Goal: Find specific page/section: Find specific page/section

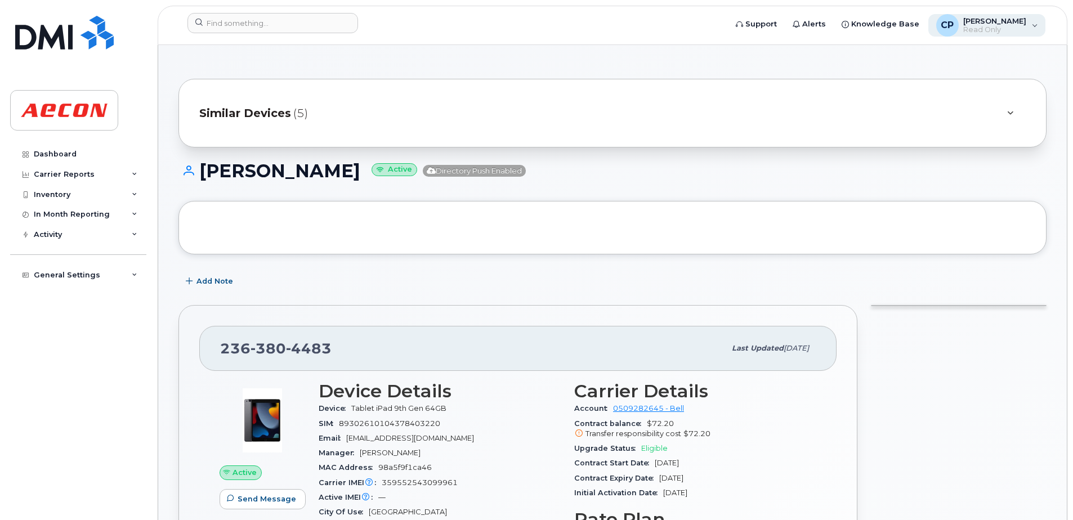
scroll to position [676, 0]
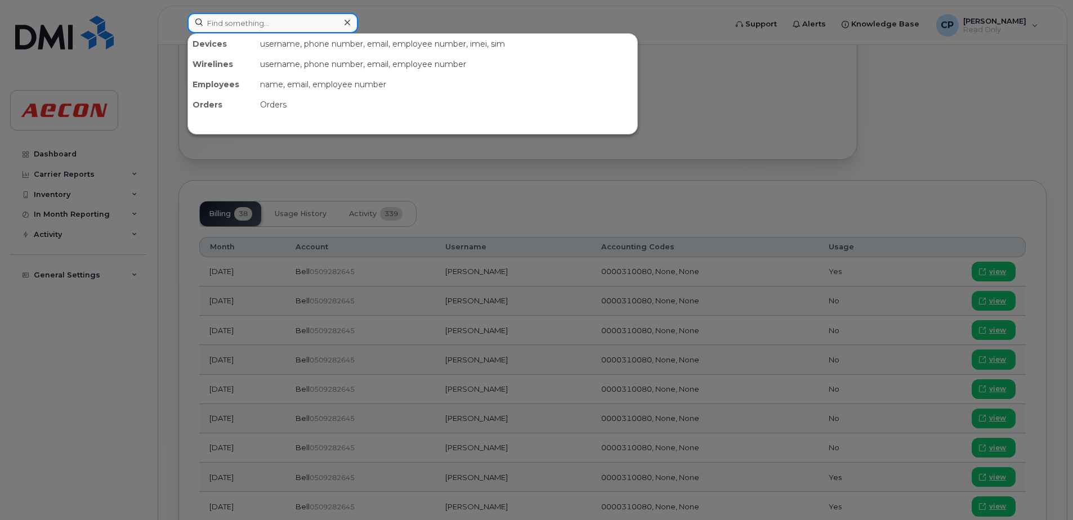
click at [275, 23] on input at bounding box center [273, 23] width 171 height 20
paste input "4169884288"
type input "4169884288"
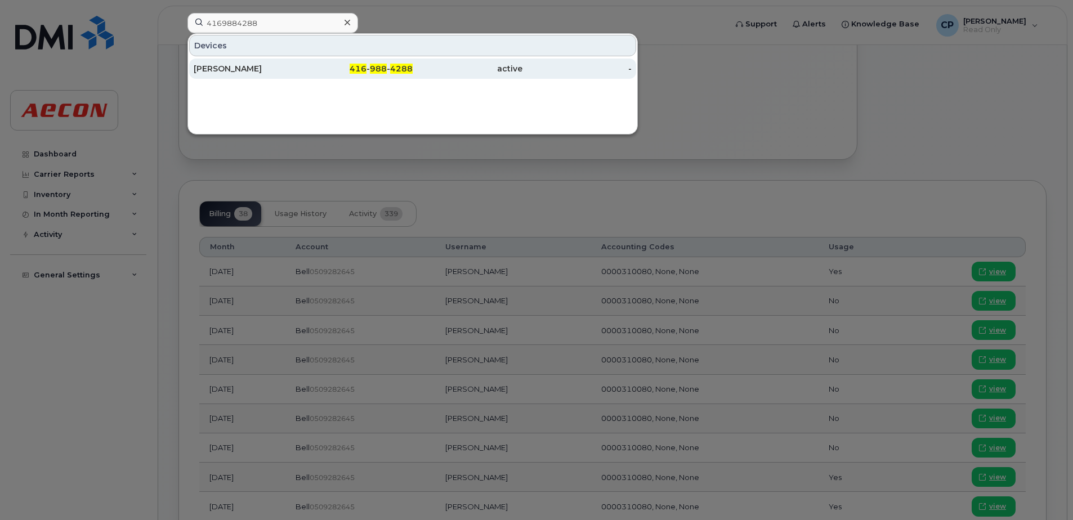
click at [422, 73] on div "active" at bounding box center [468, 68] width 110 height 11
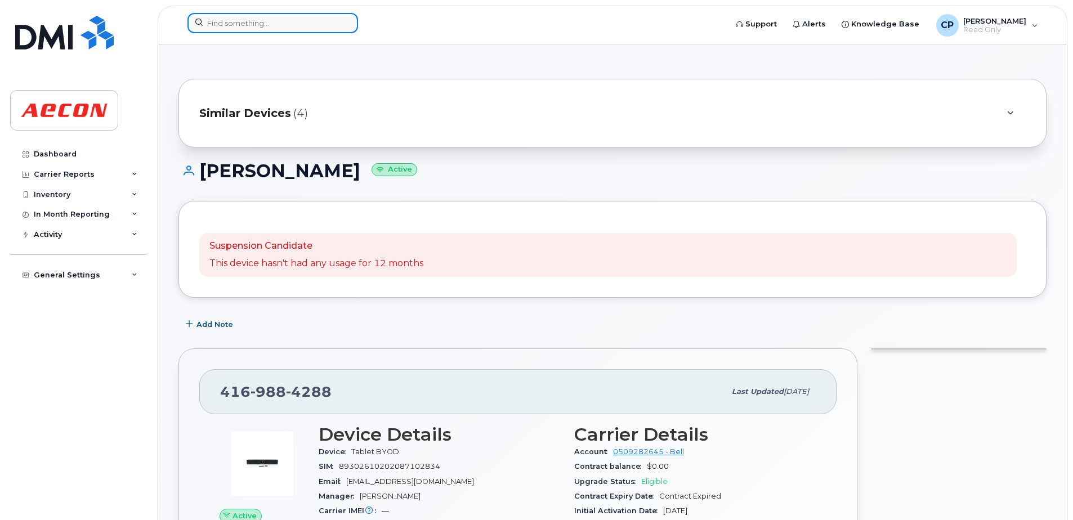
click at [254, 24] on input at bounding box center [273, 23] width 171 height 20
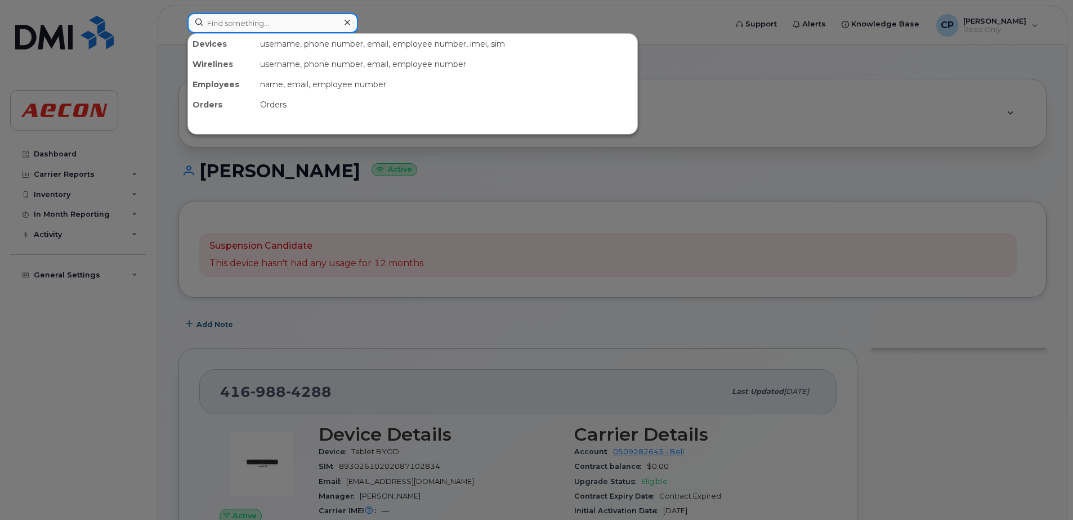
paste input "4162544994"
type input "4162544994"
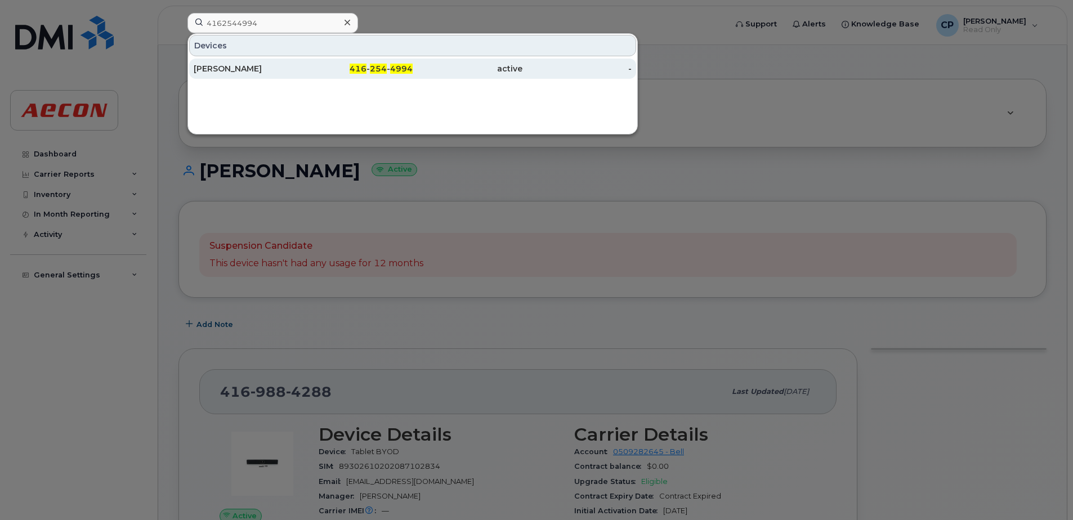
click at [341, 66] on div "416 - 254 - 4994" at bounding box center [359, 68] width 110 height 11
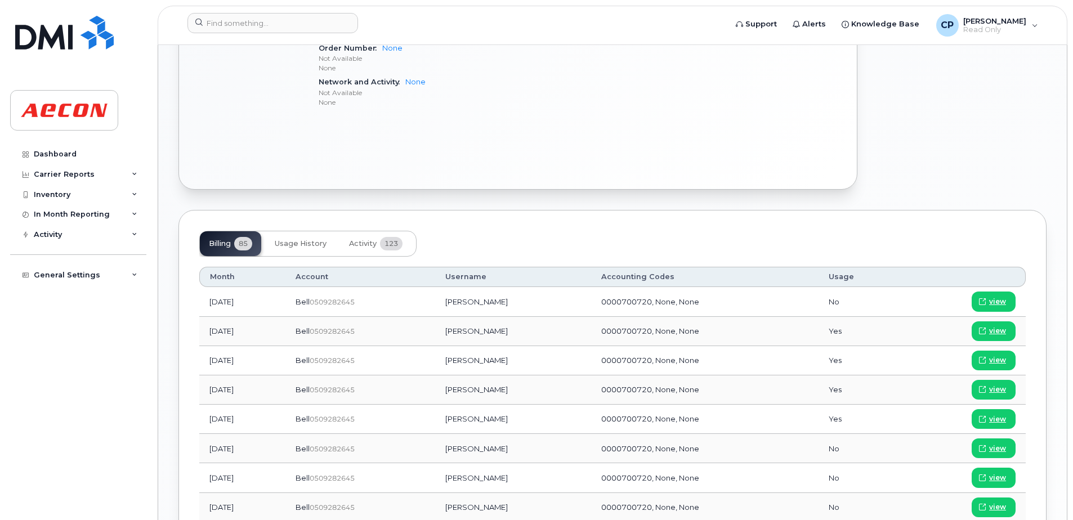
scroll to position [676, 0]
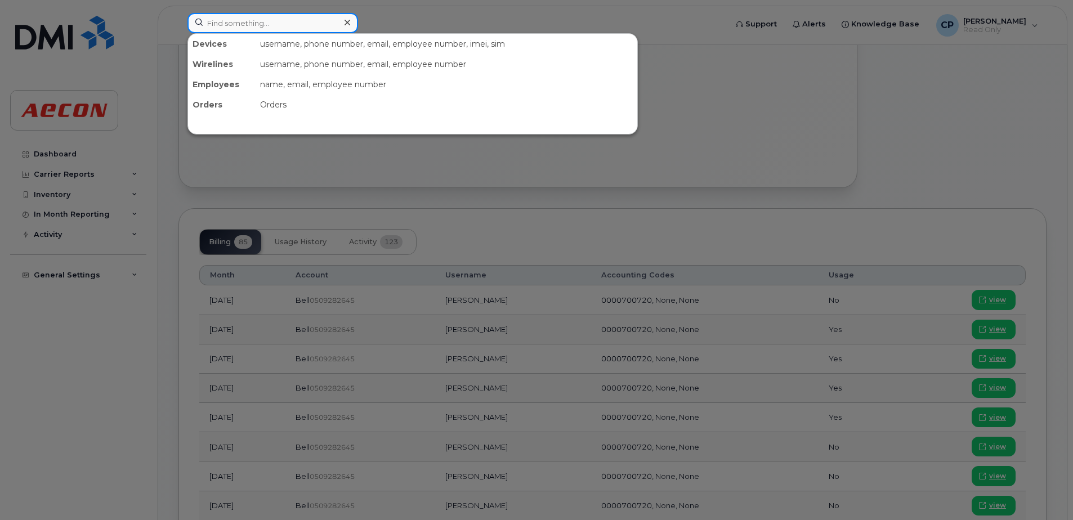
click at [299, 25] on input at bounding box center [273, 23] width 171 height 20
paste input "9054337553"
type input "9054337553"
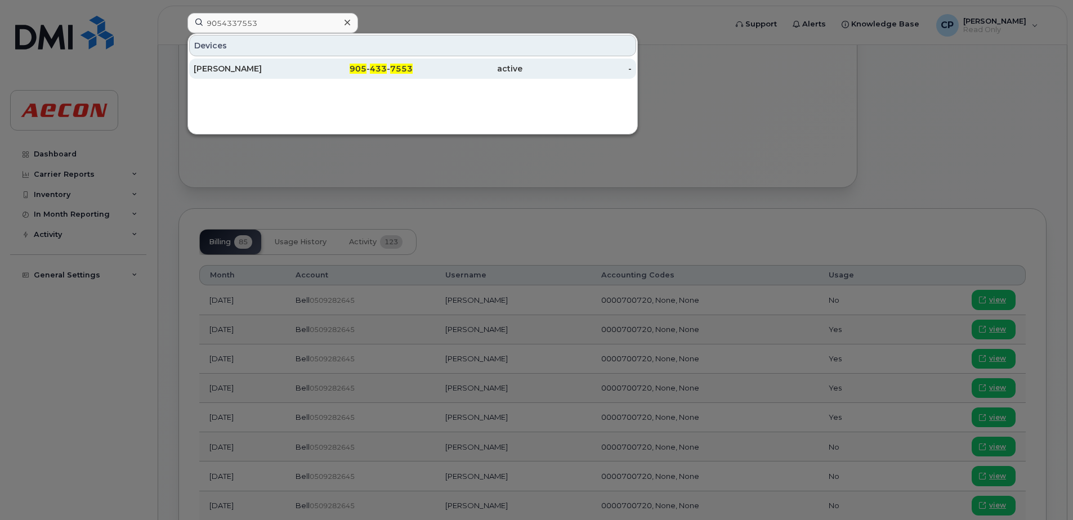
click at [317, 70] on div "905 - 433 - 7553" at bounding box center [359, 68] width 110 height 11
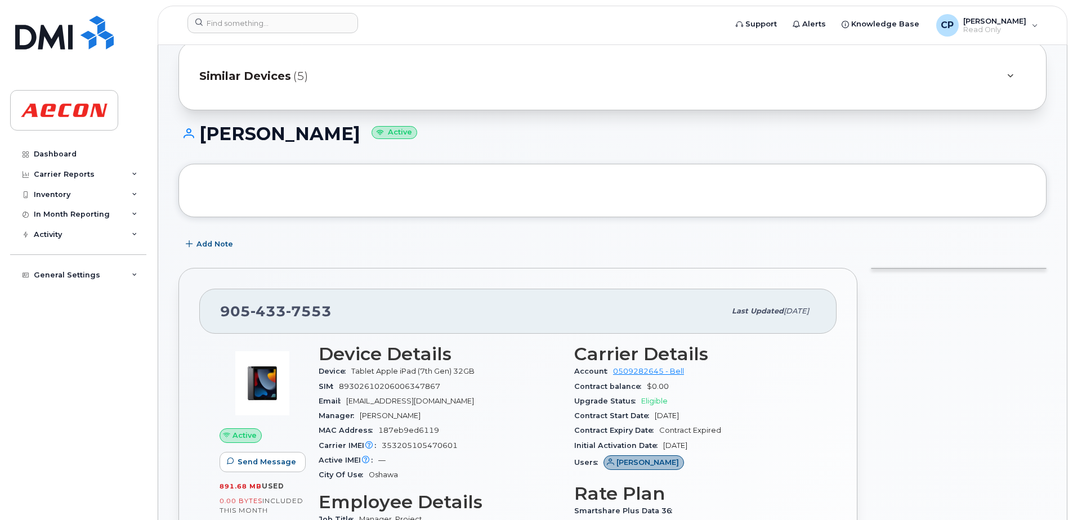
scroll to position [56, 0]
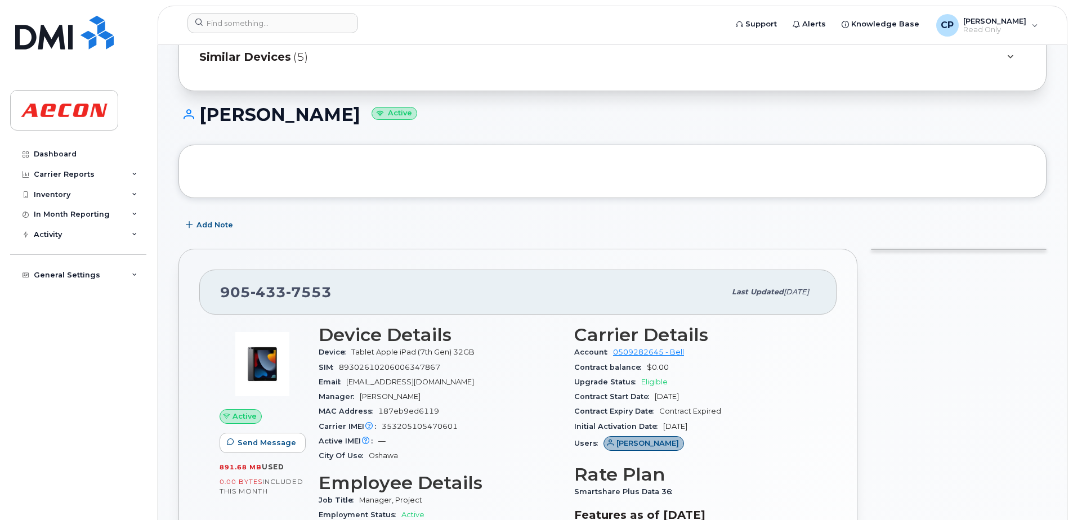
click at [249, 56] on span "Similar Devices" at bounding box center [245, 57] width 92 height 16
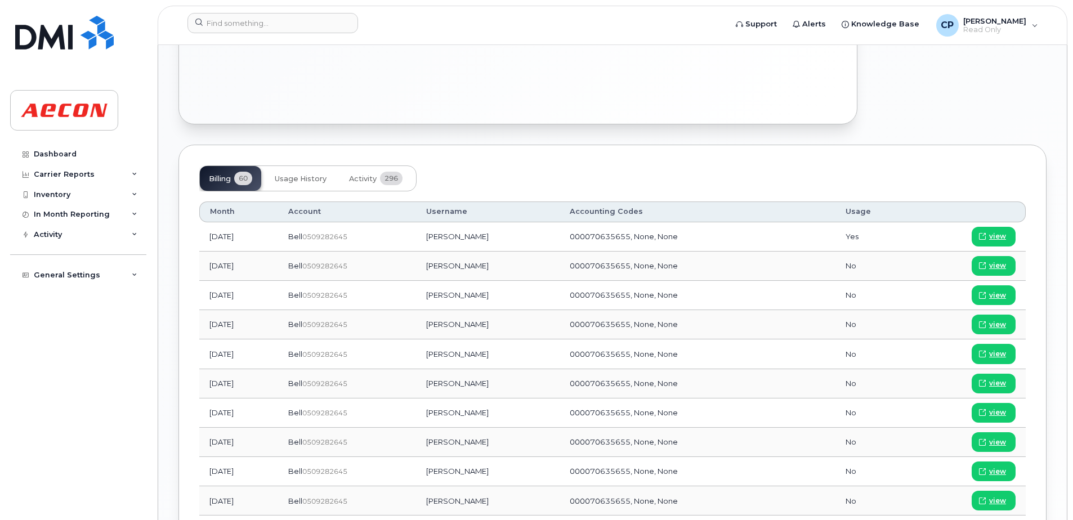
scroll to position [845, 0]
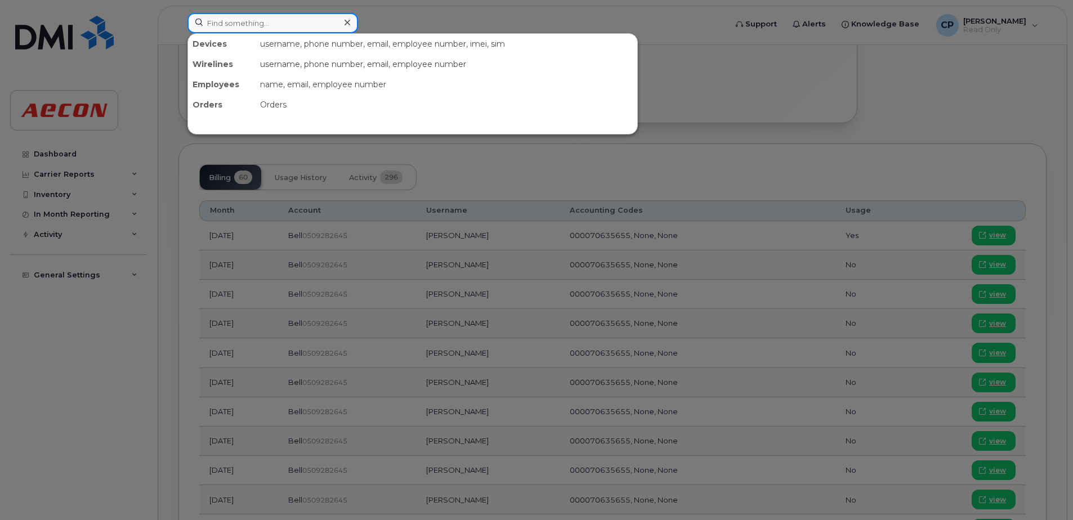
click at [268, 25] on input at bounding box center [273, 23] width 171 height 20
paste input "2267524803"
type input "2267524803"
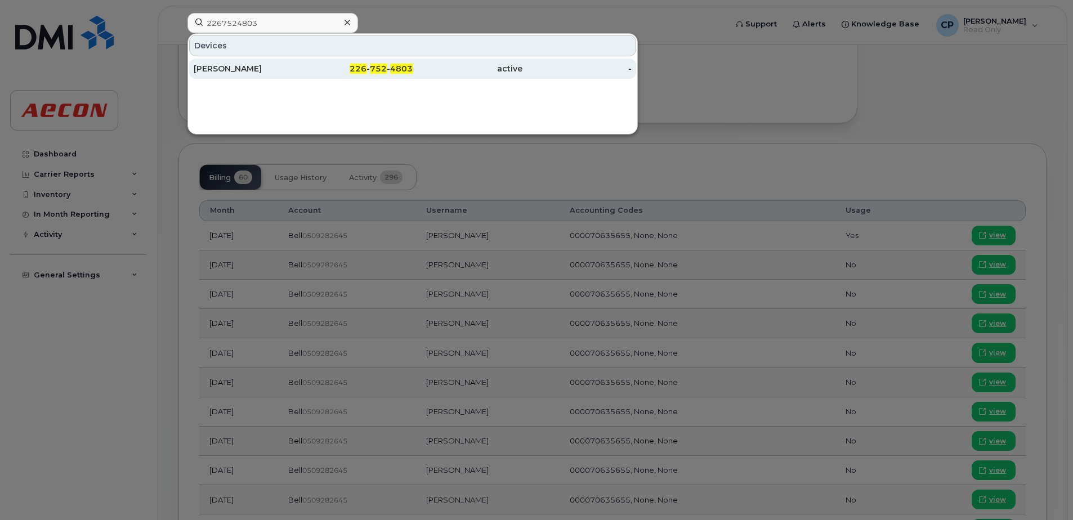
click at [358, 67] on span "226" at bounding box center [358, 69] width 17 height 10
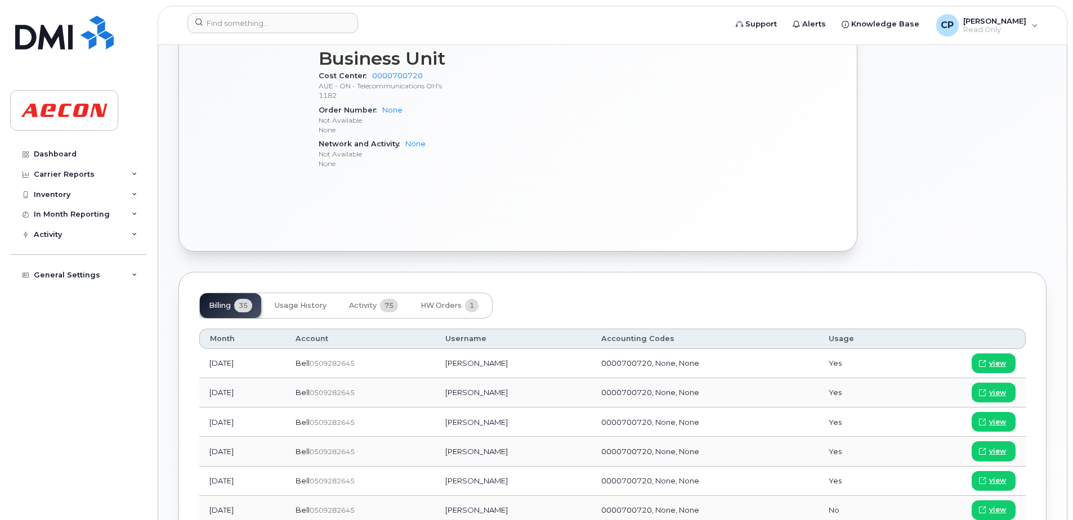
scroll to position [507, 0]
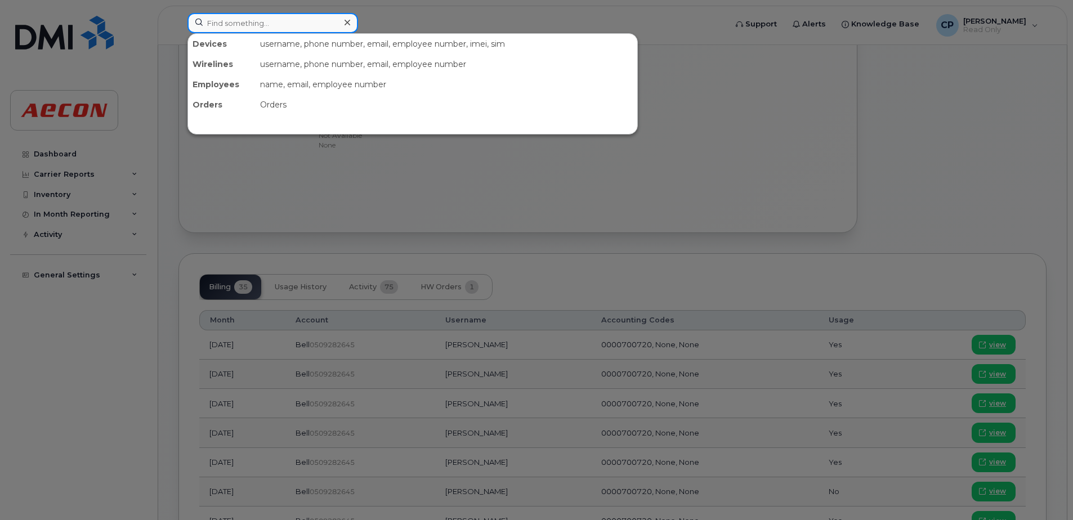
click at [253, 22] on input at bounding box center [273, 23] width 171 height 20
paste input "4164769781"
type input "4164769781"
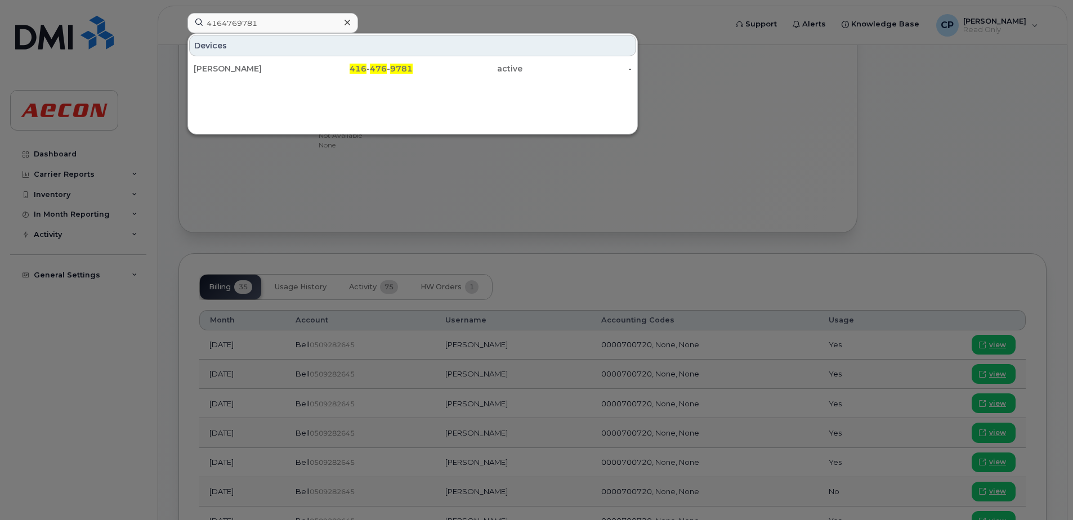
click at [290, 79] on div "Naven Antony-sivanandan" at bounding box center [249, 69] width 110 height 20
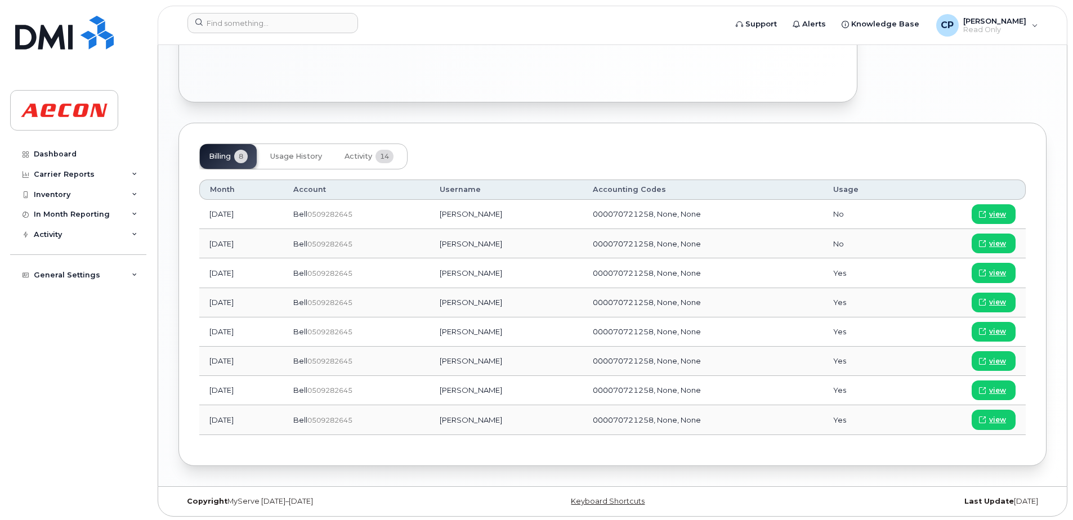
scroll to position [721, 0]
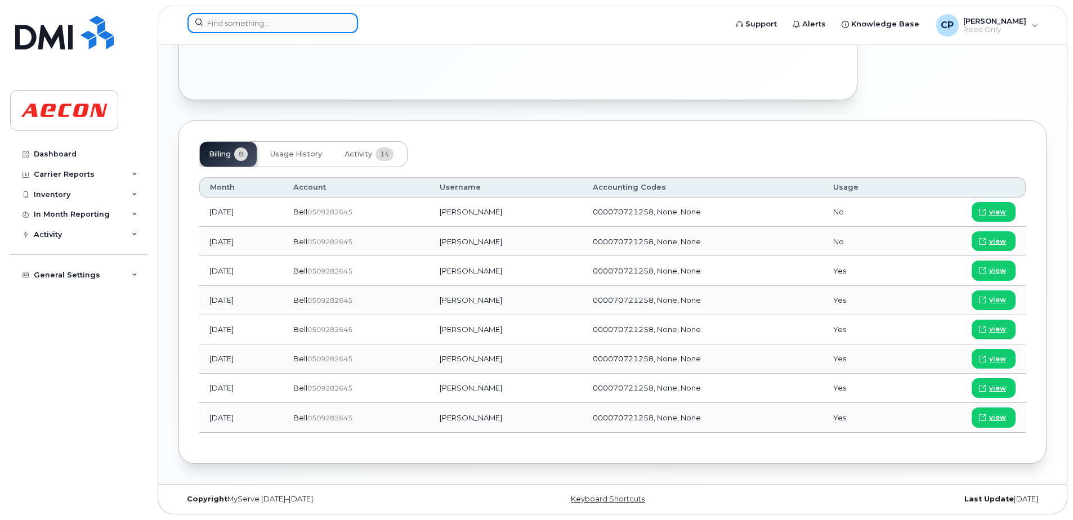
click at [307, 26] on input at bounding box center [273, 23] width 171 height 20
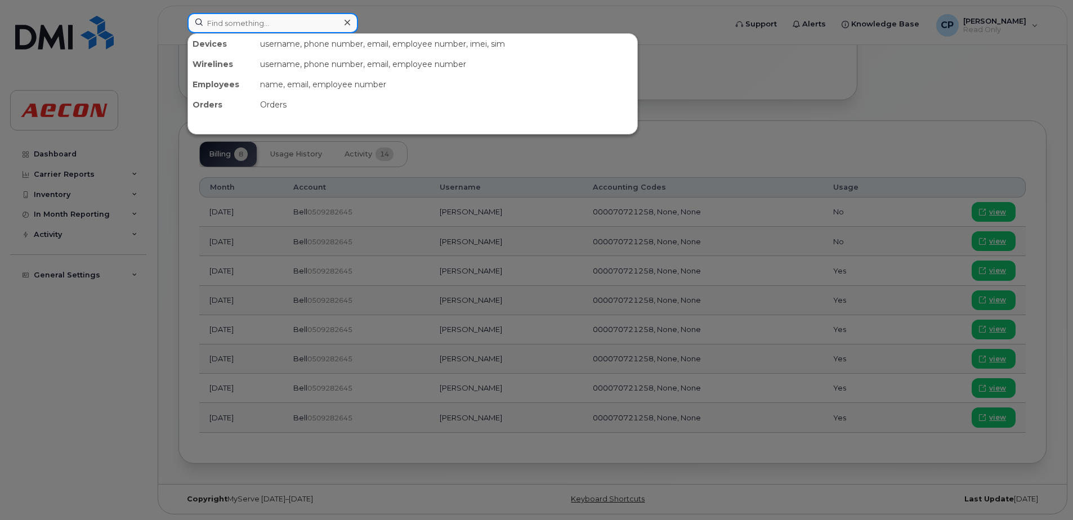
paste input "4164598475"
type input "4164598475"
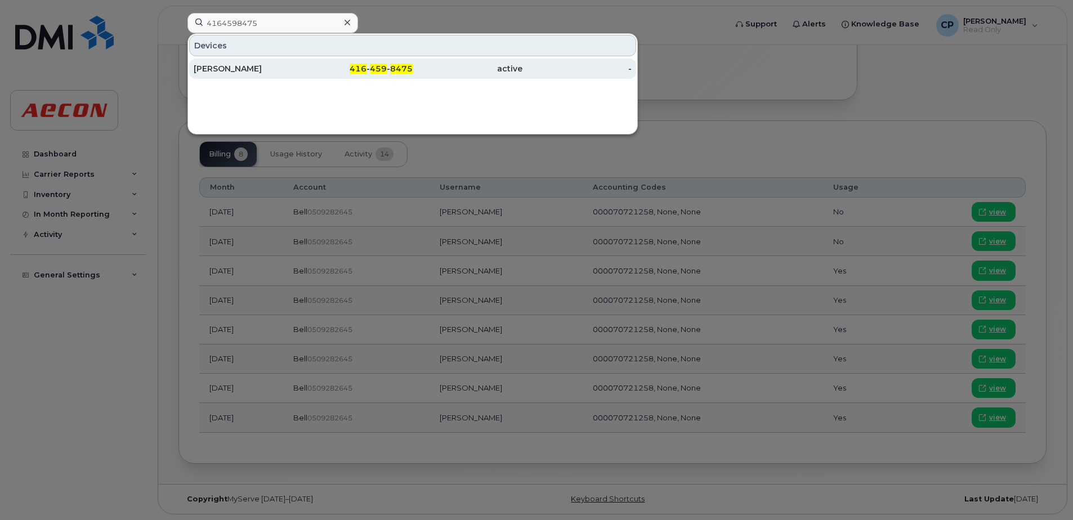
click at [333, 79] on div "416 - 459 - 8475" at bounding box center [359, 69] width 110 height 20
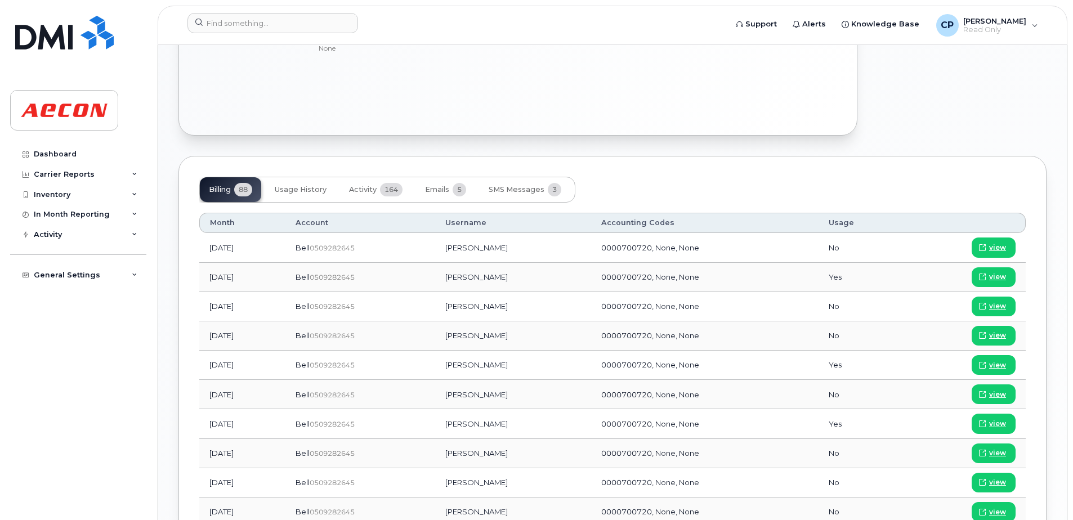
scroll to position [732, 0]
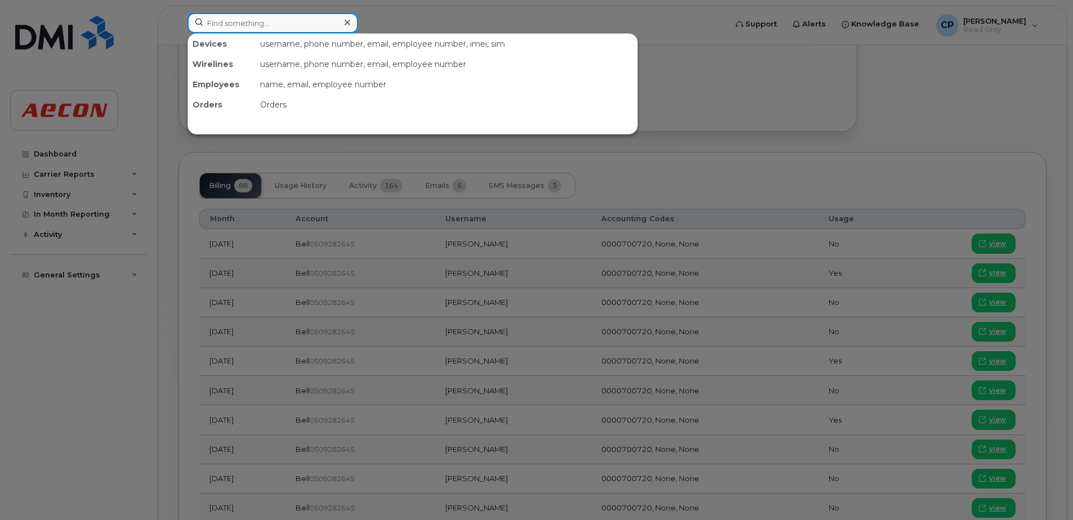
click at [252, 29] on input at bounding box center [273, 23] width 171 height 20
paste input "2495350926"
type input "2495350926"
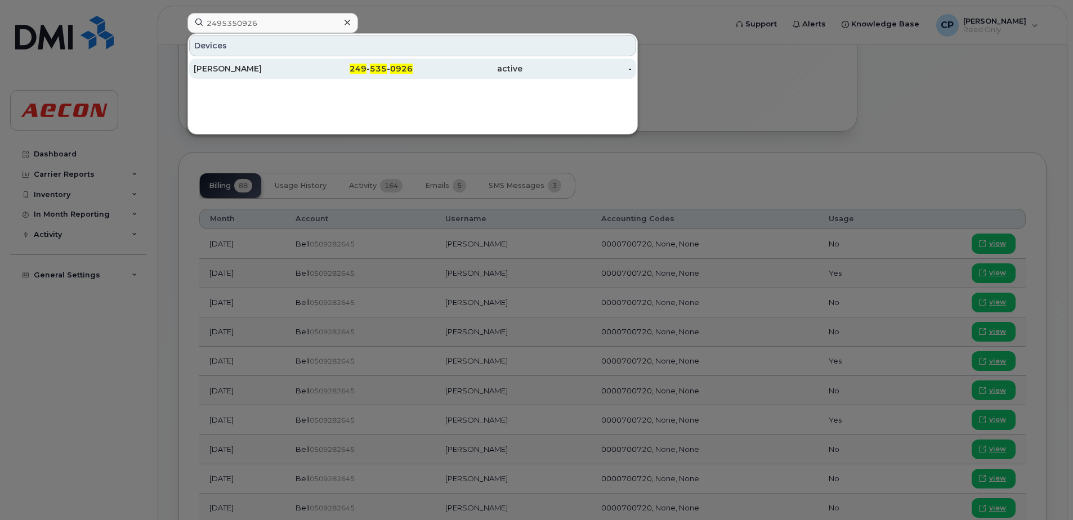
click at [244, 63] on div "Kali Maurer" at bounding box center [249, 69] width 110 height 20
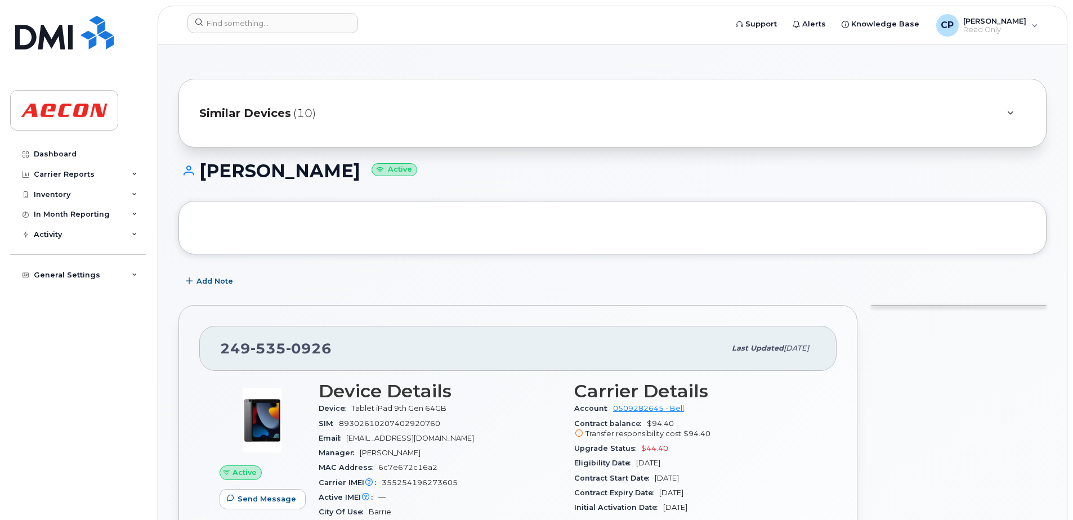
click at [275, 116] on span "Similar Devices" at bounding box center [245, 113] width 92 height 16
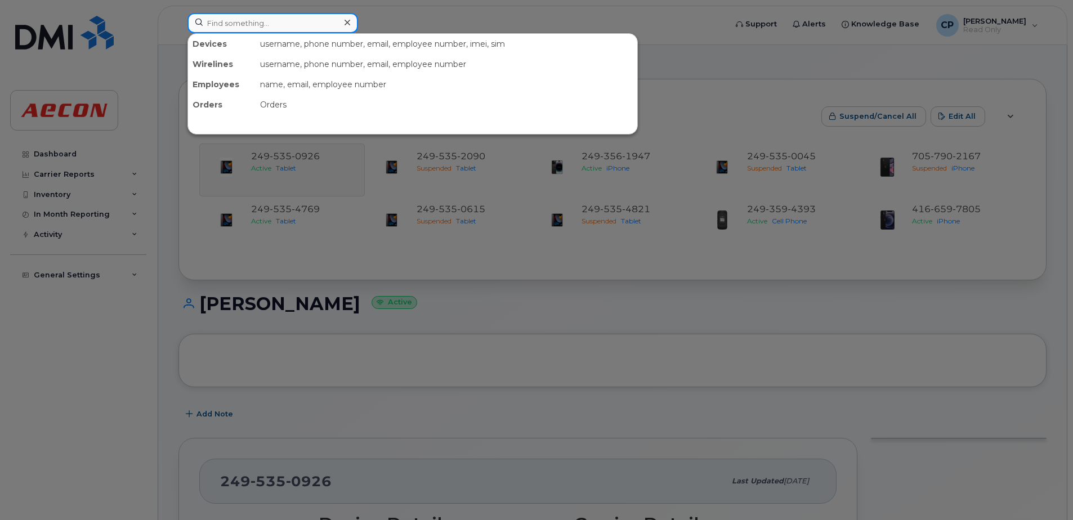
click at [315, 30] on input at bounding box center [273, 23] width 171 height 20
paste input "4374275228"
type input "4374275228"
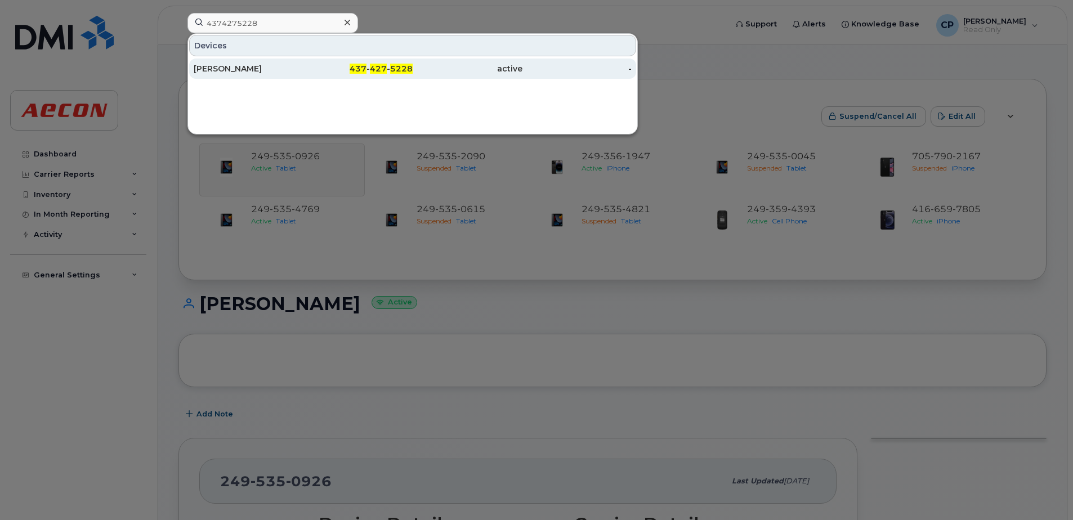
click at [303, 66] on link "Darren Pereira 437 - 427 - 5228 active -" at bounding box center [412, 69] width 447 height 20
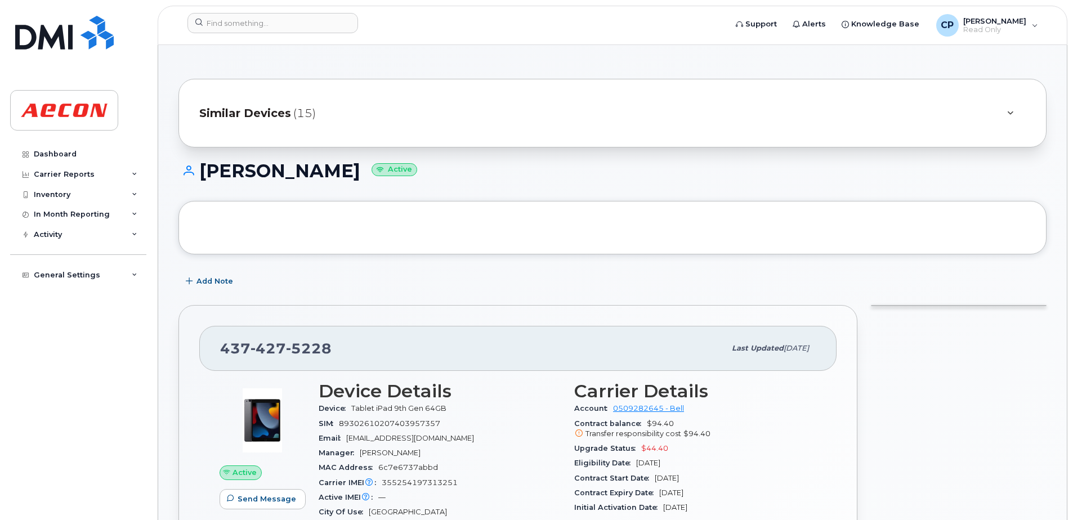
click at [279, 114] on span "Similar Devices" at bounding box center [245, 113] width 92 height 16
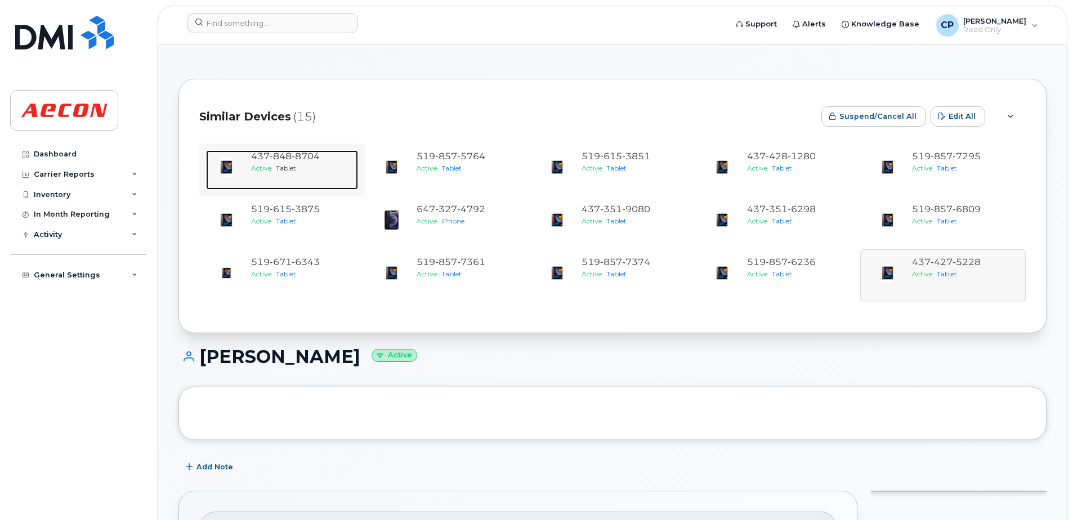
click at [311, 162] on div "437 848 8704" at bounding box center [302, 156] width 102 height 13
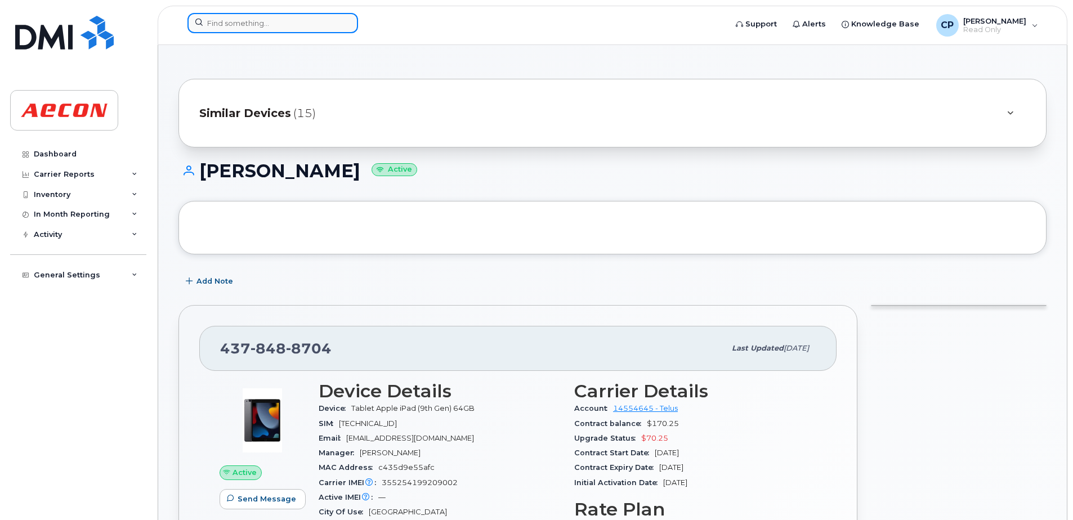
click at [302, 25] on input at bounding box center [273, 23] width 171 height 20
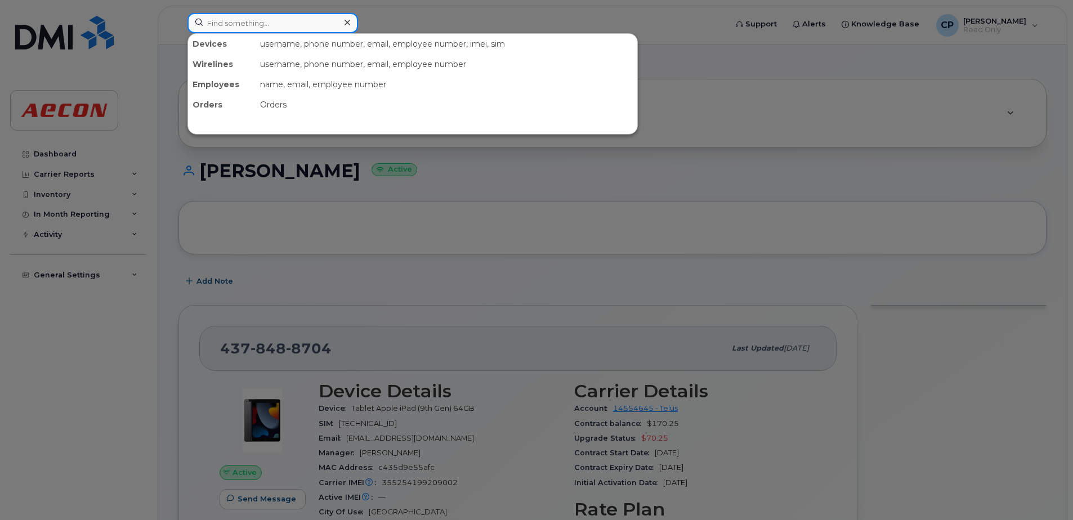
paste input "9027407444"
type input "9027407444"
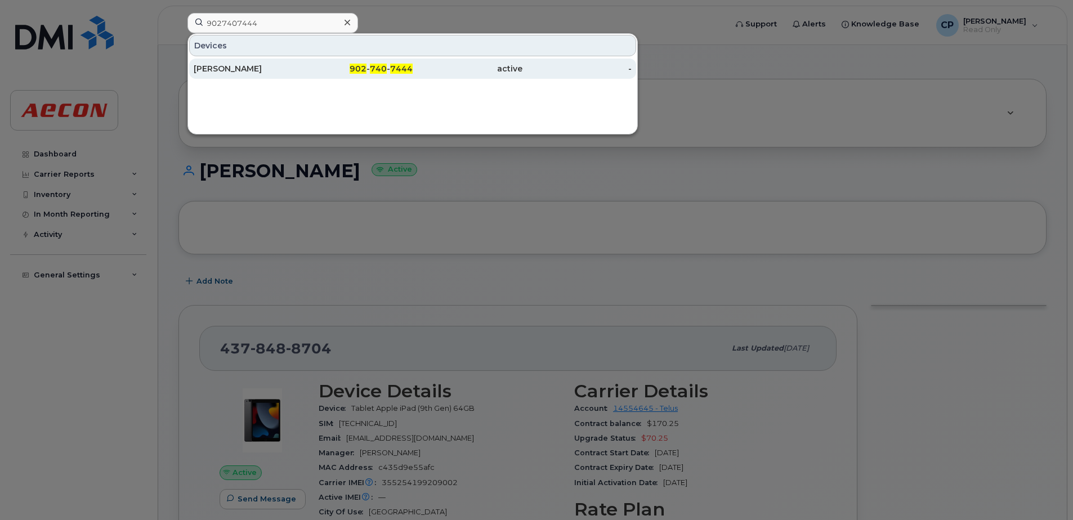
click at [290, 73] on div "Tristen Thibeau" at bounding box center [249, 68] width 110 height 11
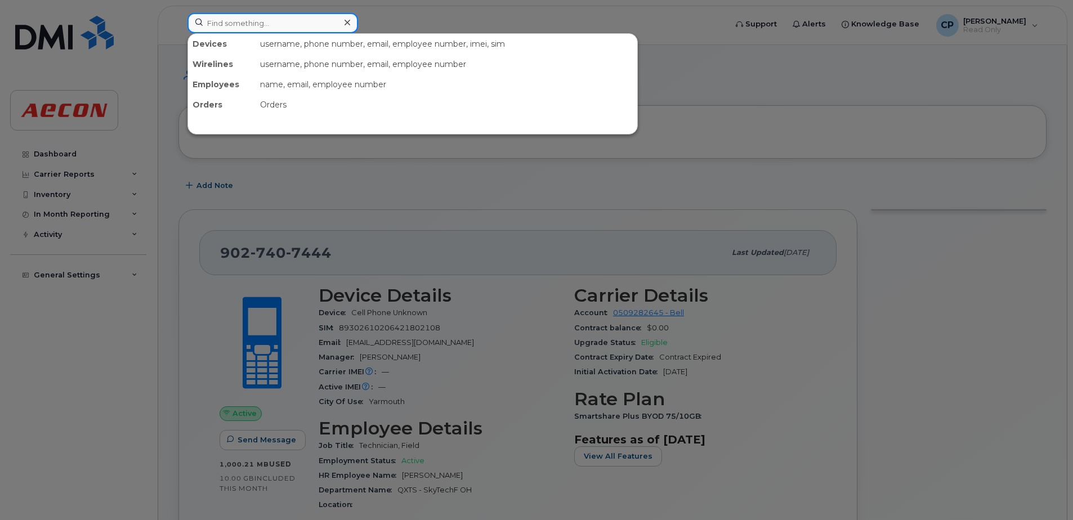
click at [288, 21] on input at bounding box center [273, 23] width 171 height 20
paste input "4313738619"
type input "4313738619"
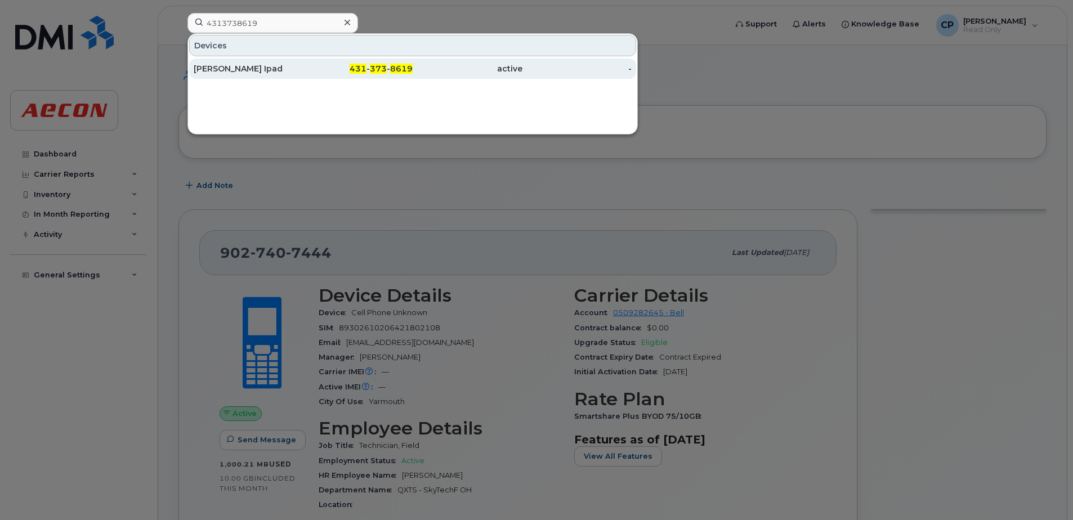
click at [292, 69] on div "Justice Sanford Ipad" at bounding box center [249, 68] width 110 height 11
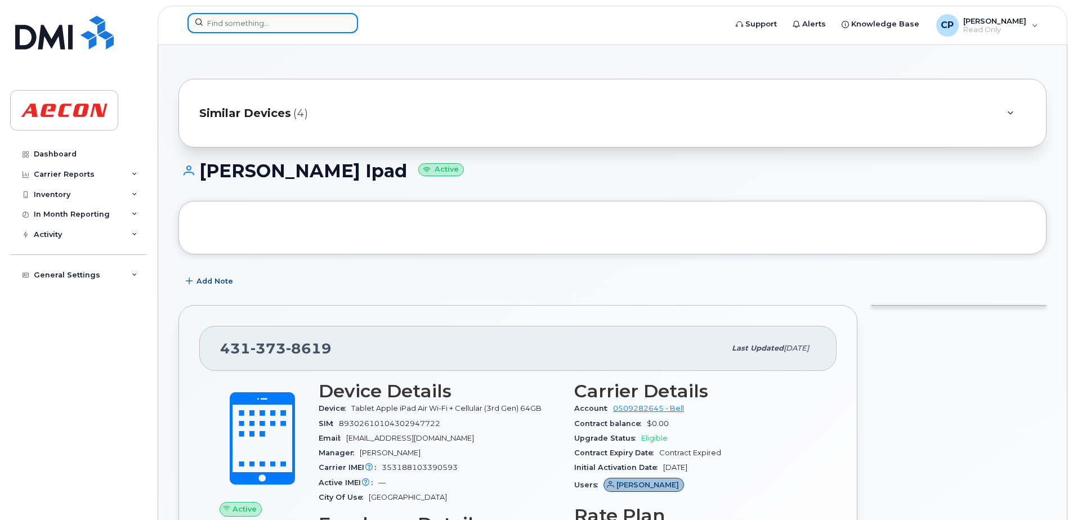
click at [274, 20] on input at bounding box center [273, 23] width 171 height 20
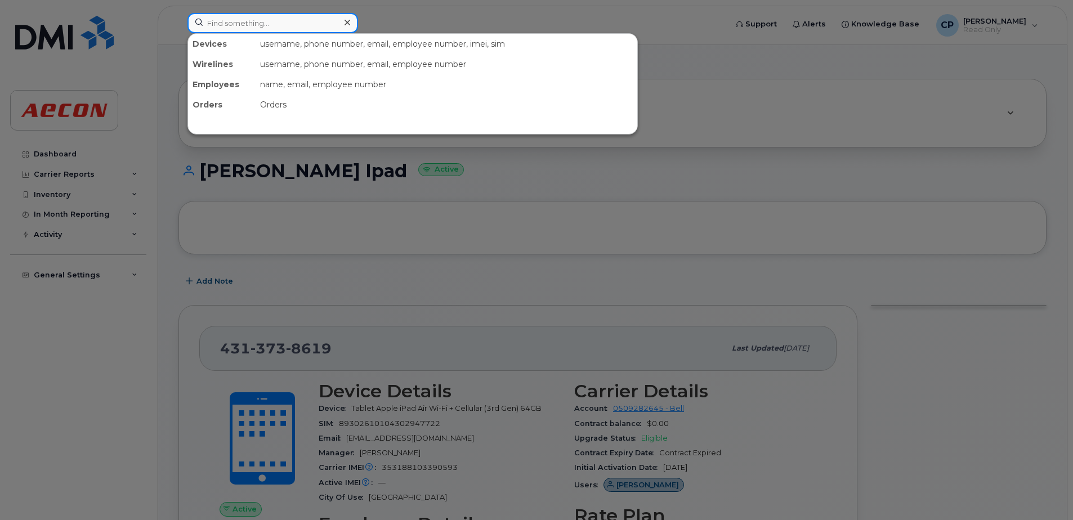
paste input "4165505442"
type input "4165505442"
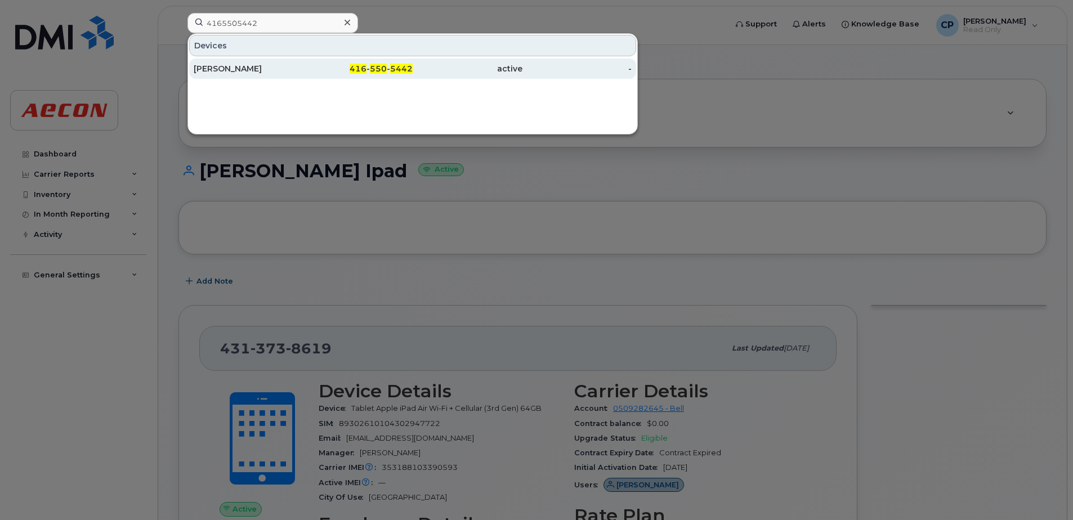
click at [271, 68] on div "[PERSON_NAME]" at bounding box center [249, 68] width 110 height 11
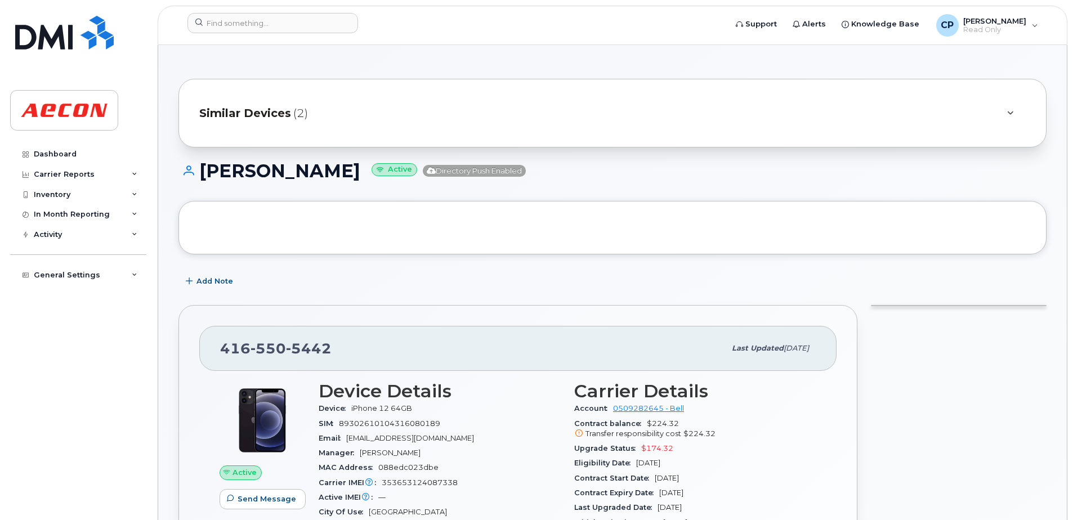
click at [265, 115] on span "Similar Devices" at bounding box center [245, 113] width 92 height 16
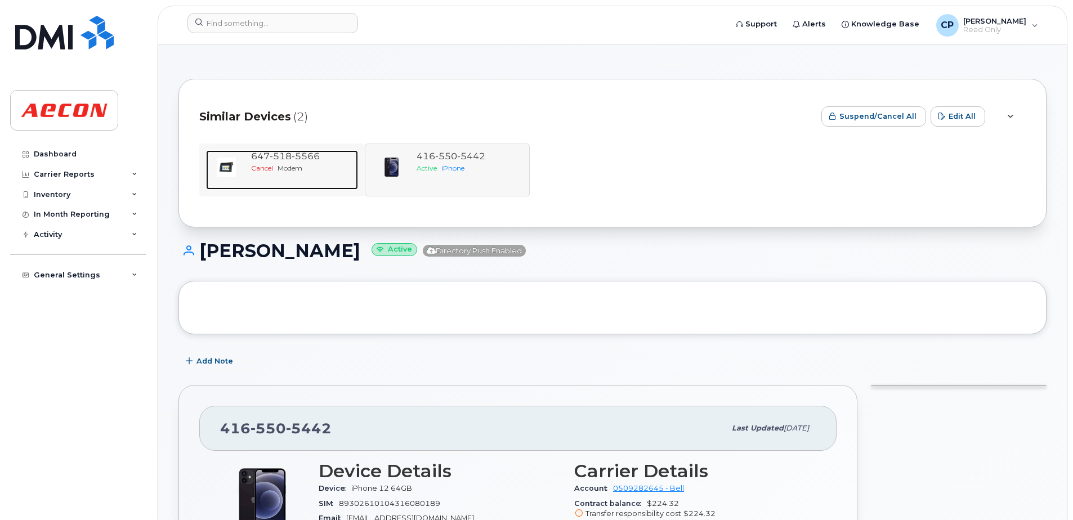
click at [300, 154] on span "5566" at bounding box center [306, 156] width 28 height 11
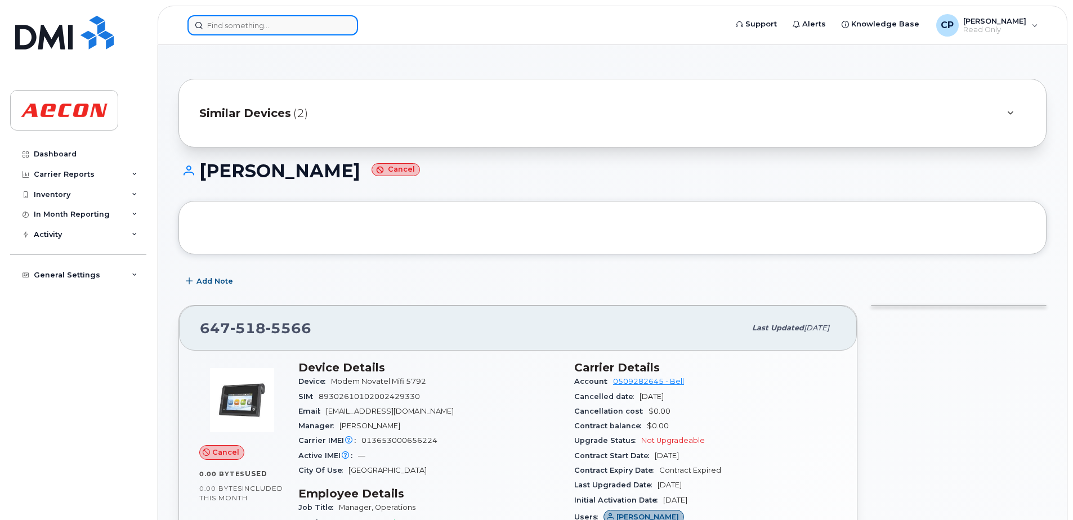
click at [291, 26] on input at bounding box center [273, 25] width 171 height 20
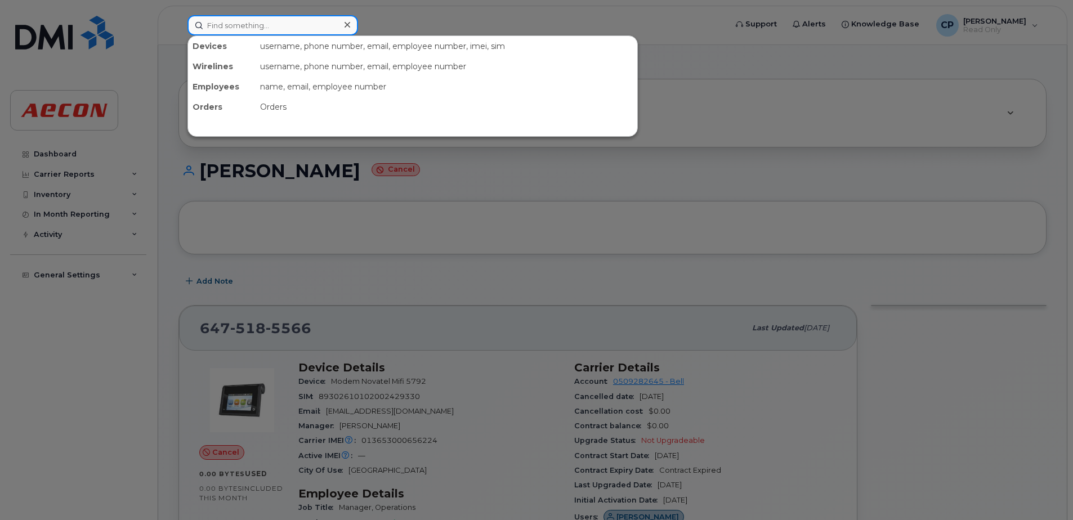
paste input "2045999027"
type input "2045999027"
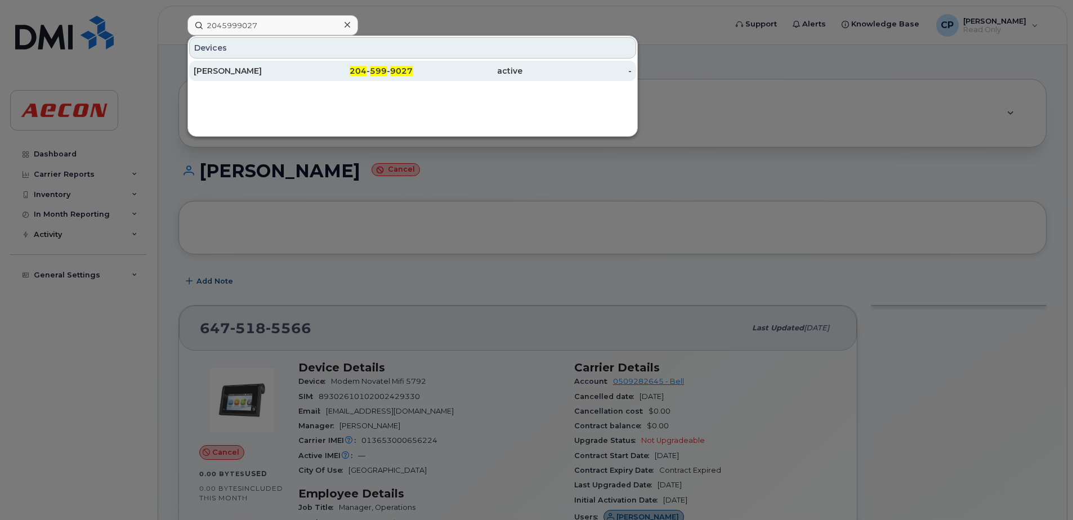
click at [284, 71] on div "Alex Walker" at bounding box center [249, 70] width 110 height 11
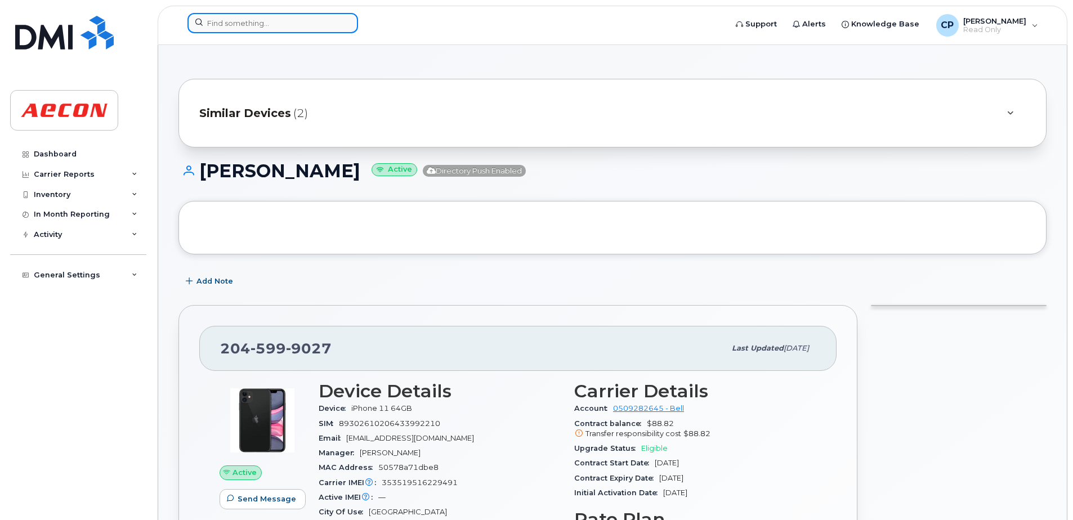
click at [324, 24] on input at bounding box center [273, 23] width 171 height 20
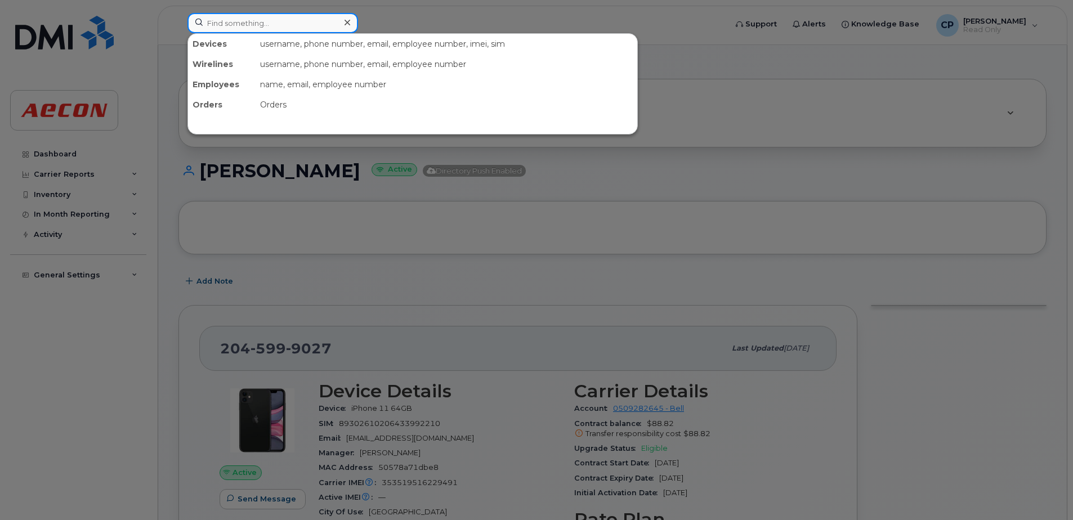
paste input "6474443263"
type input "6474443263"
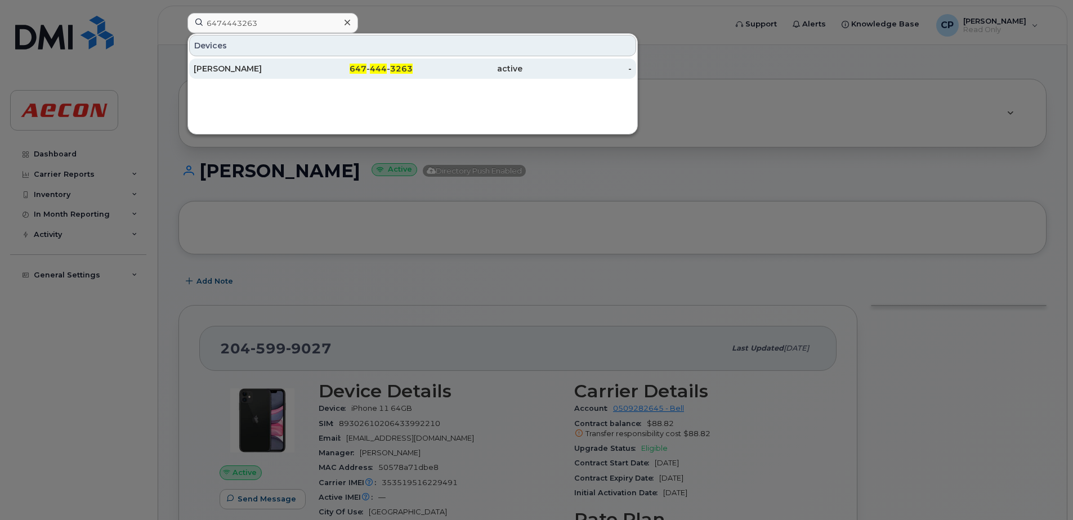
click at [301, 73] on div "Patrick Joy" at bounding box center [249, 68] width 110 height 11
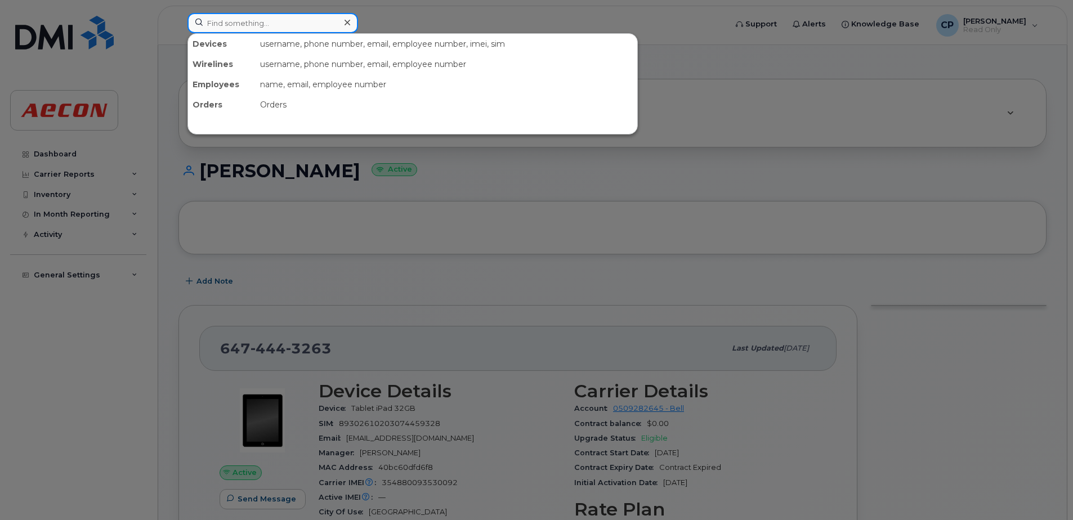
click at [289, 26] on input at bounding box center [273, 23] width 171 height 20
paste input "ALI AHMED"
type input "ALI AHMED"
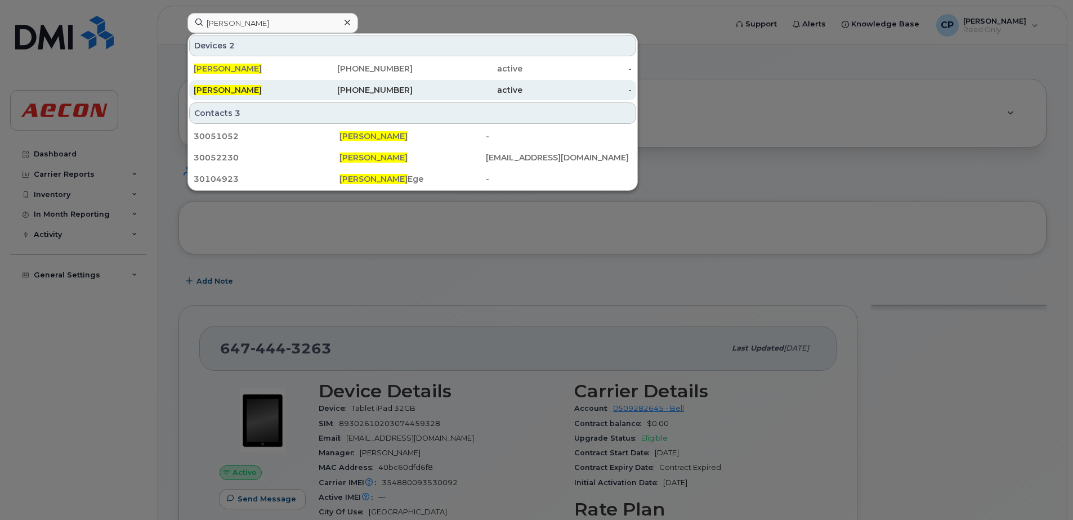
click at [293, 83] on div "[PERSON_NAME]" at bounding box center [249, 90] width 110 height 20
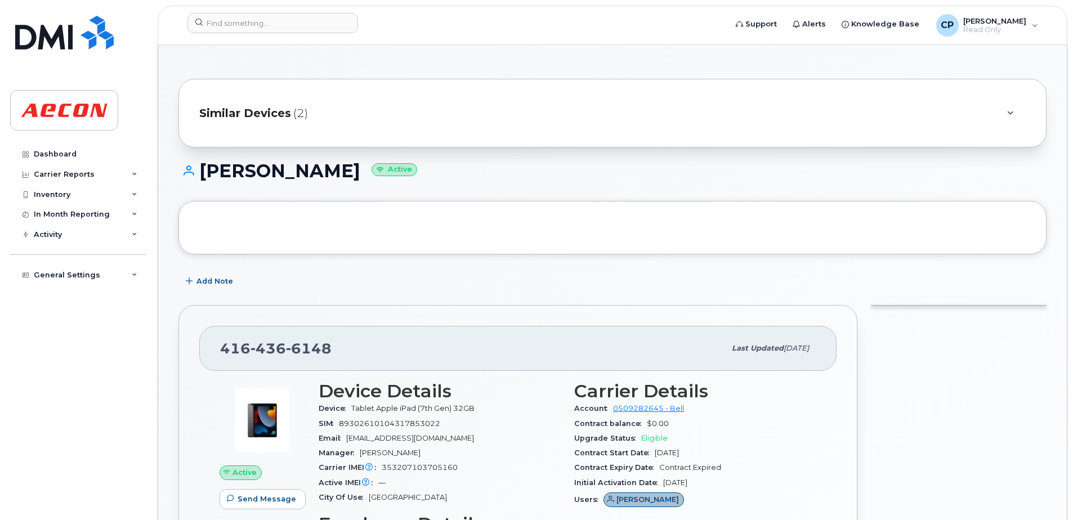
click at [279, 110] on span "Similar Devices" at bounding box center [245, 113] width 92 height 16
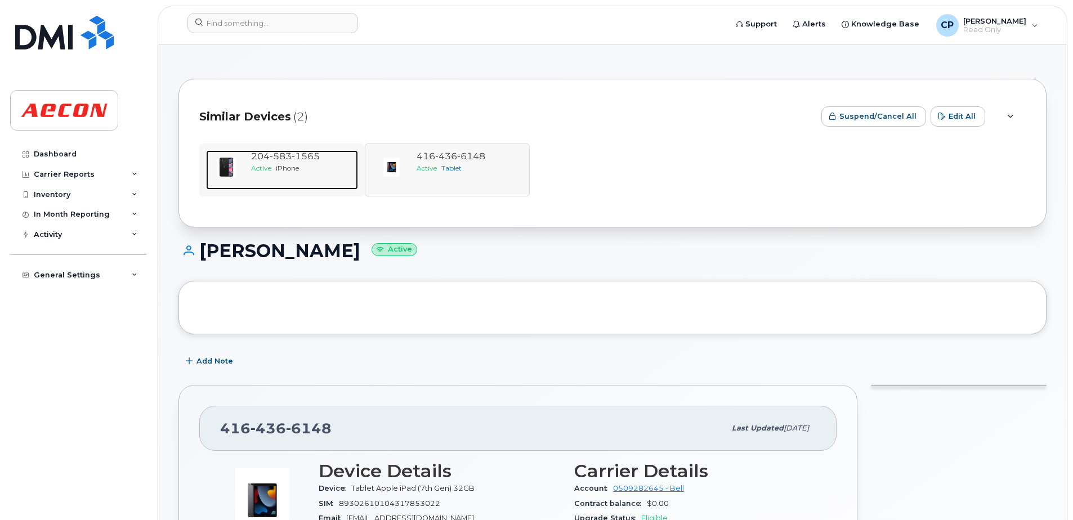
click at [314, 155] on span "1565" at bounding box center [306, 156] width 28 height 11
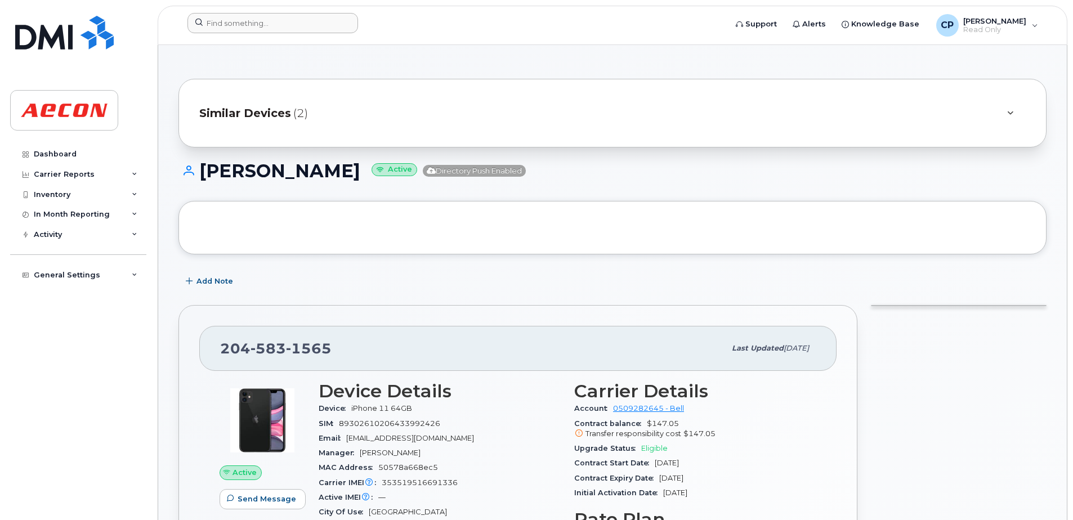
click at [290, 33] on div at bounding box center [454, 25] width 550 height 25
click at [290, 24] on input at bounding box center [273, 23] width 171 height 20
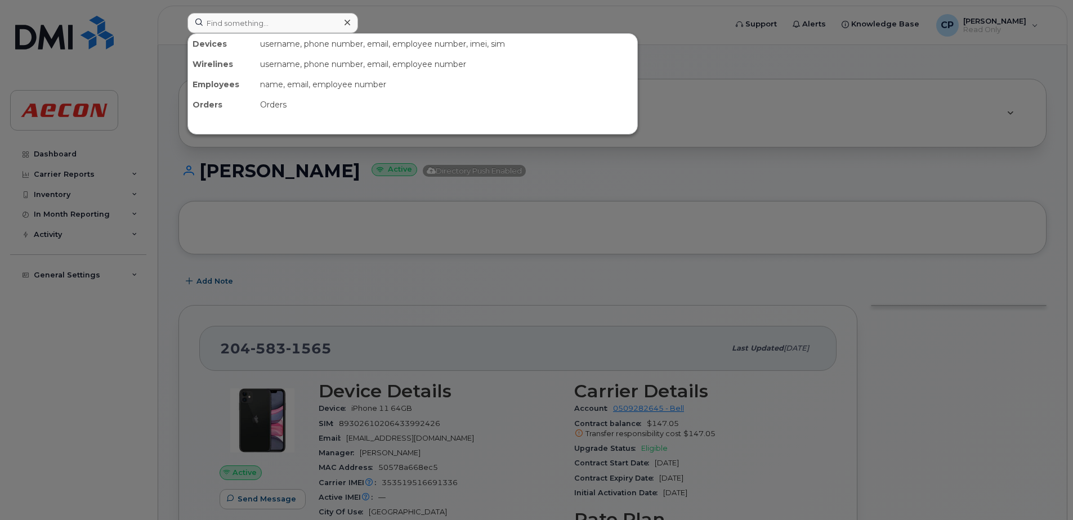
click at [354, 22] on div at bounding box center [347, 23] width 16 height 16
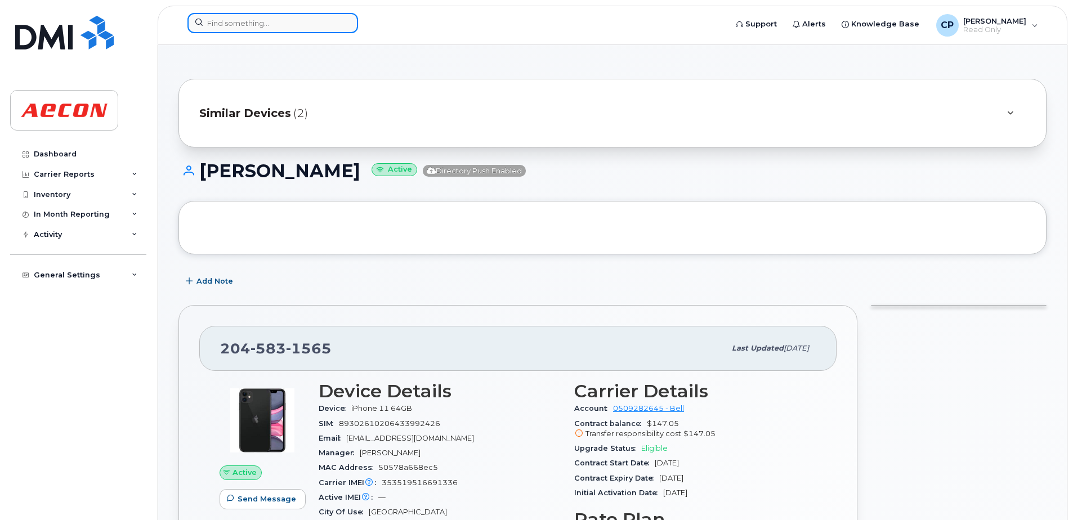
click at [295, 15] on input at bounding box center [273, 23] width 171 height 20
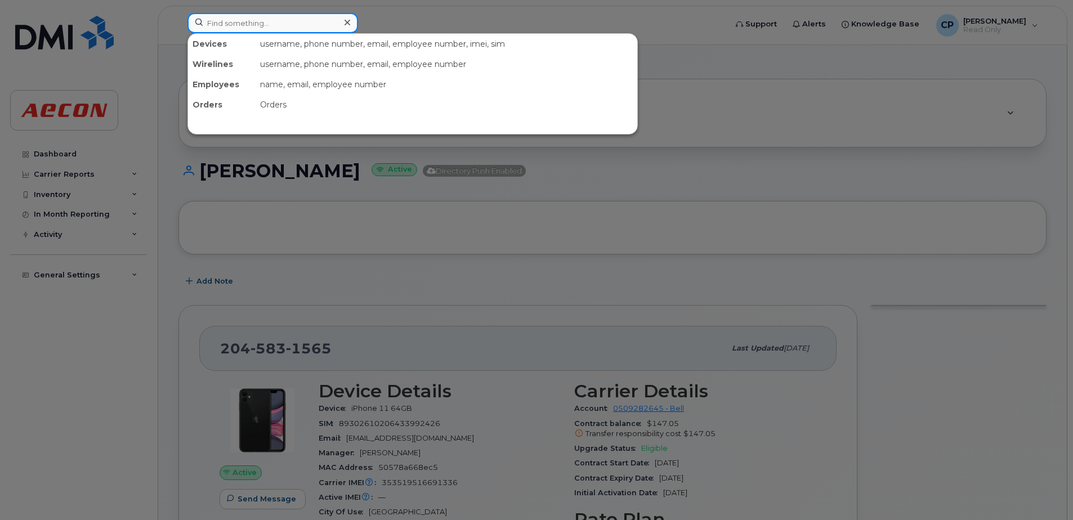
paste input "2505844453"
type input "2505844453"
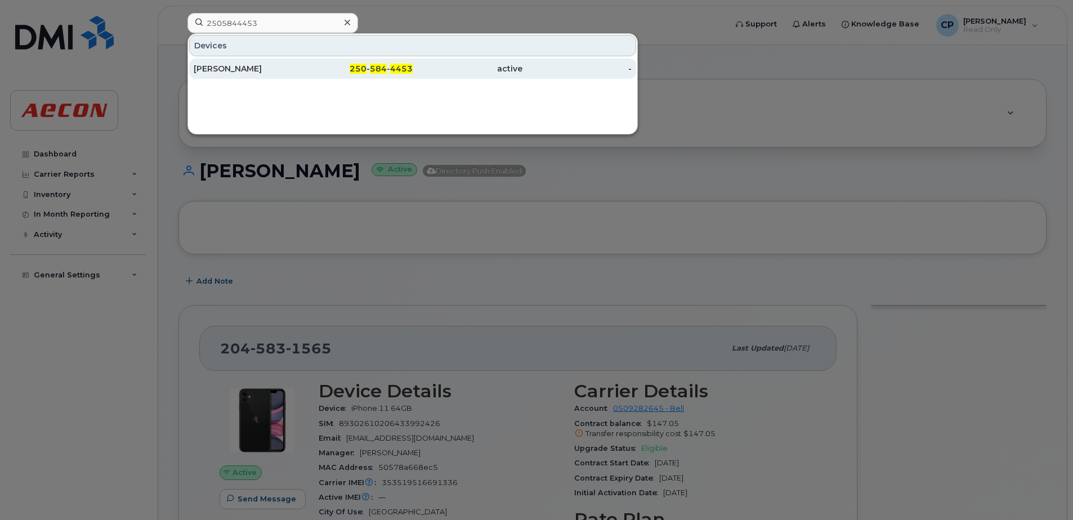
click at [288, 65] on div "Jesse Tarasoff" at bounding box center [249, 68] width 110 height 11
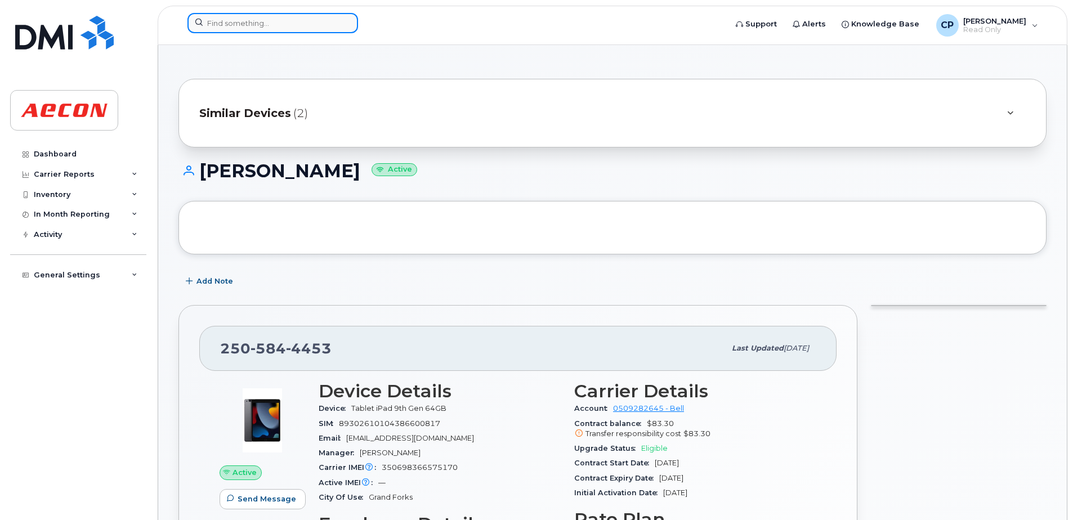
click at [259, 22] on input at bounding box center [273, 23] width 171 height 20
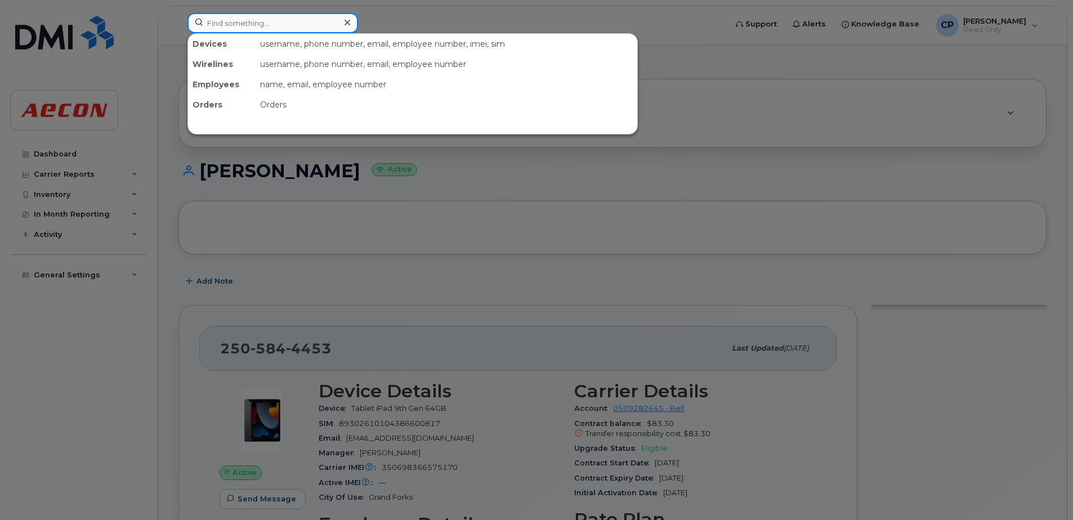
paste input "4372862992"
type input "4372862992"
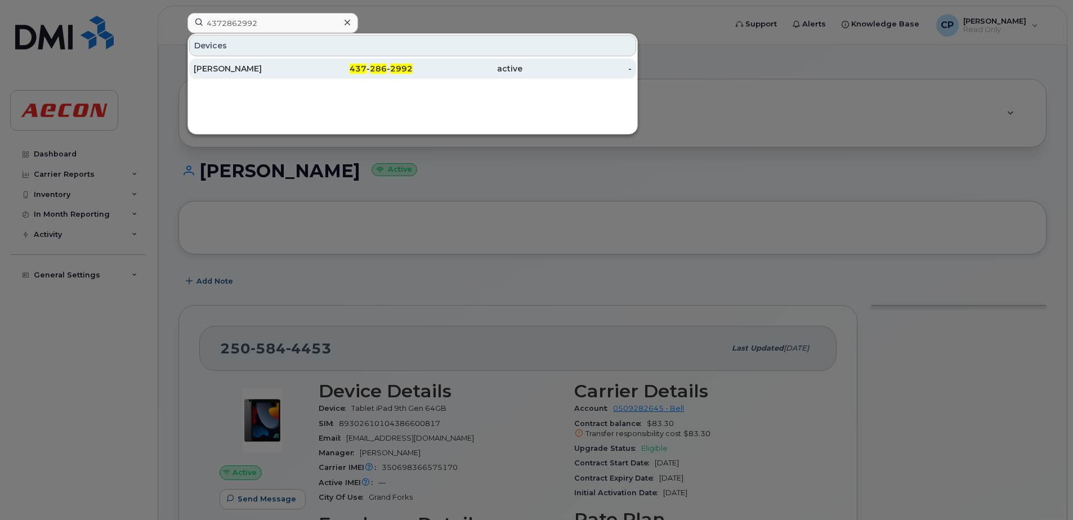
click at [285, 78] on div "[PERSON_NAME]" at bounding box center [249, 69] width 110 height 20
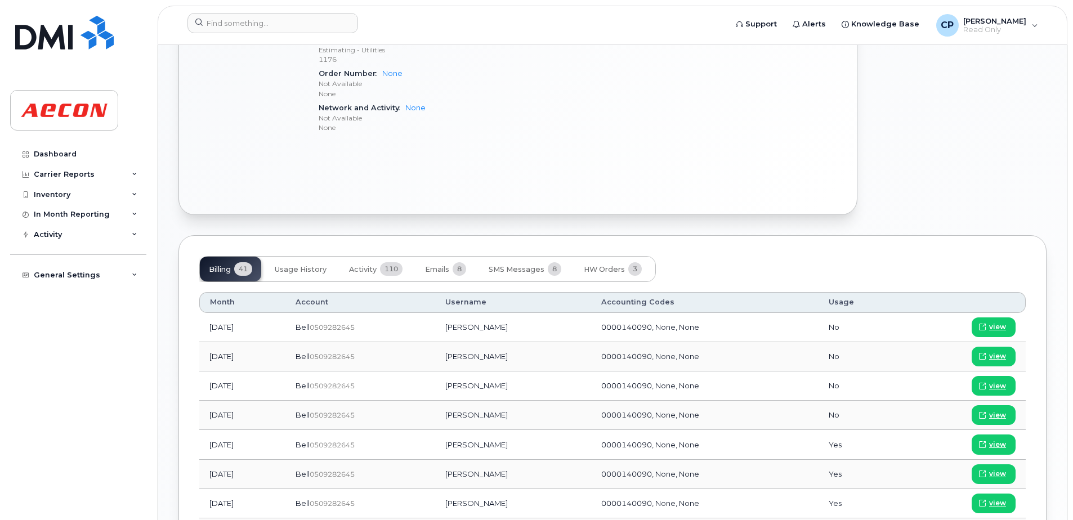
scroll to position [676, 0]
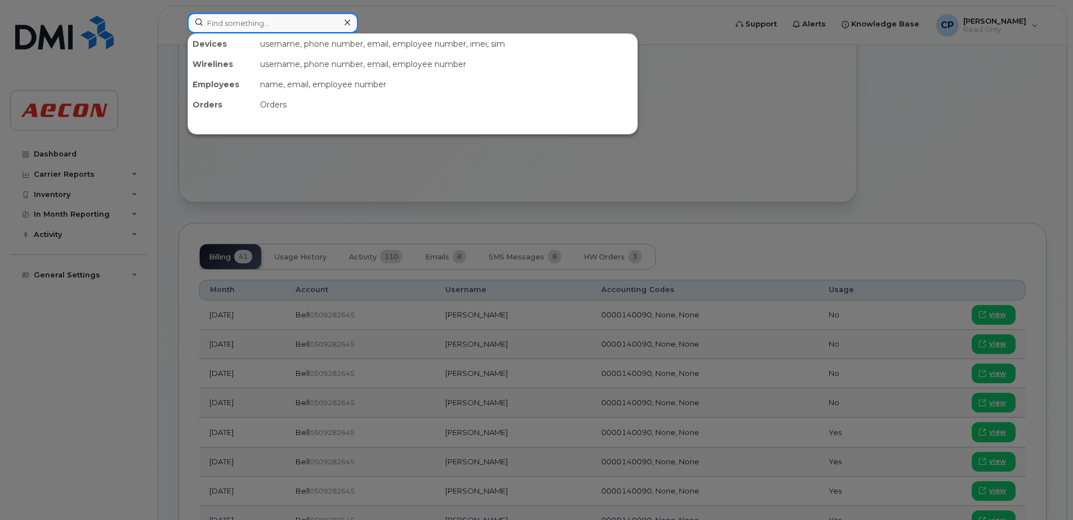
click at [306, 23] on input at bounding box center [273, 23] width 171 height 20
paste input "4166596410"
type input "4166596410"
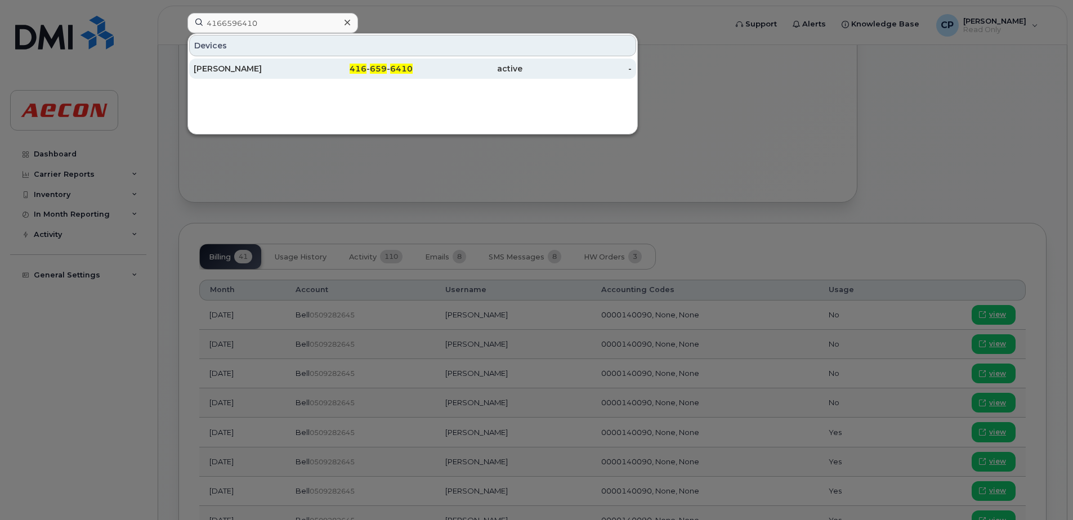
click at [288, 73] on div "[PERSON_NAME]" at bounding box center [249, 68] width 110 height 11
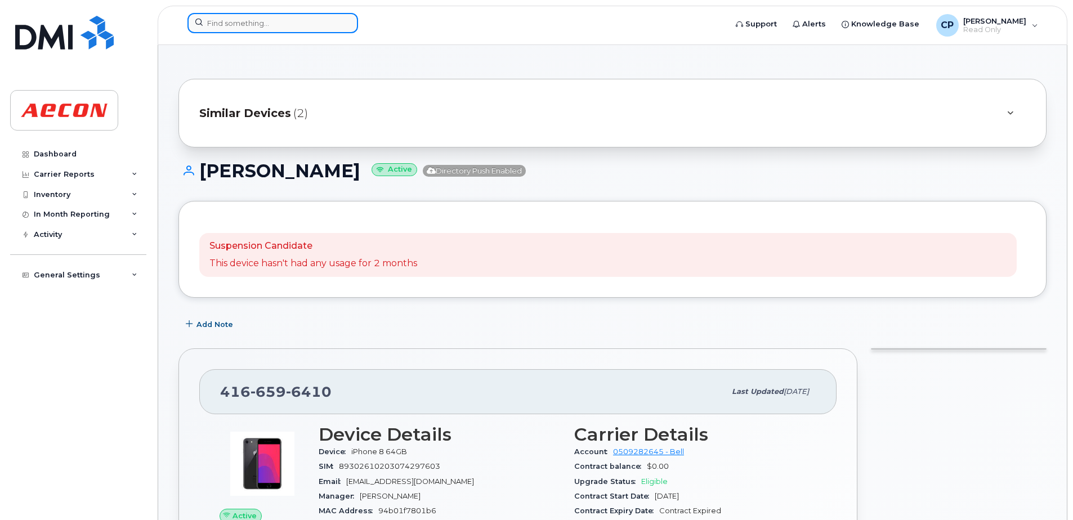
click at [289, 26] on input at bounding box center [273, 23] width 171 height 20
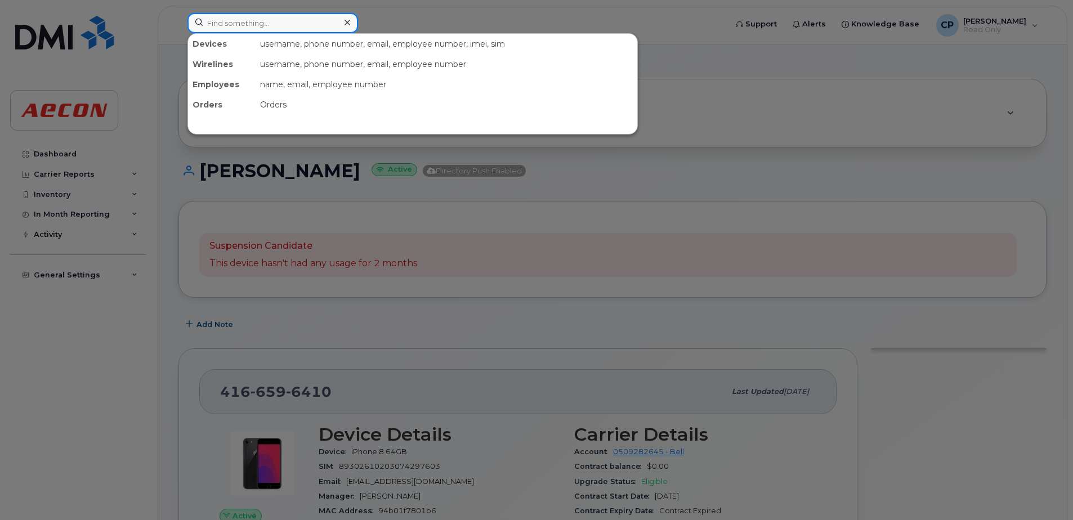
paste input "6472263684"
type input "6472263684"
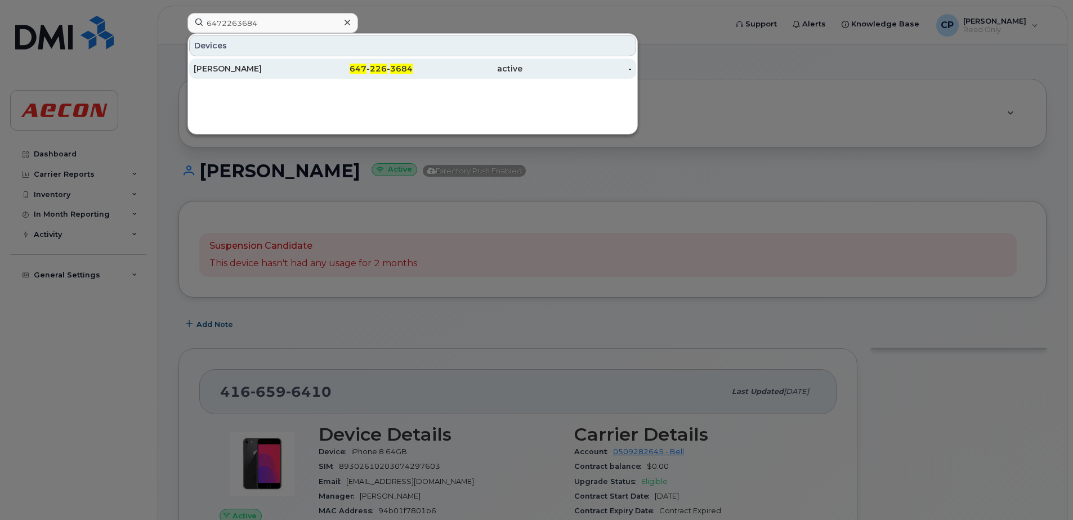
click at [301, 64] on div "Tanya Kwapisz" at bounding box center [249, 68] width 110 height 11
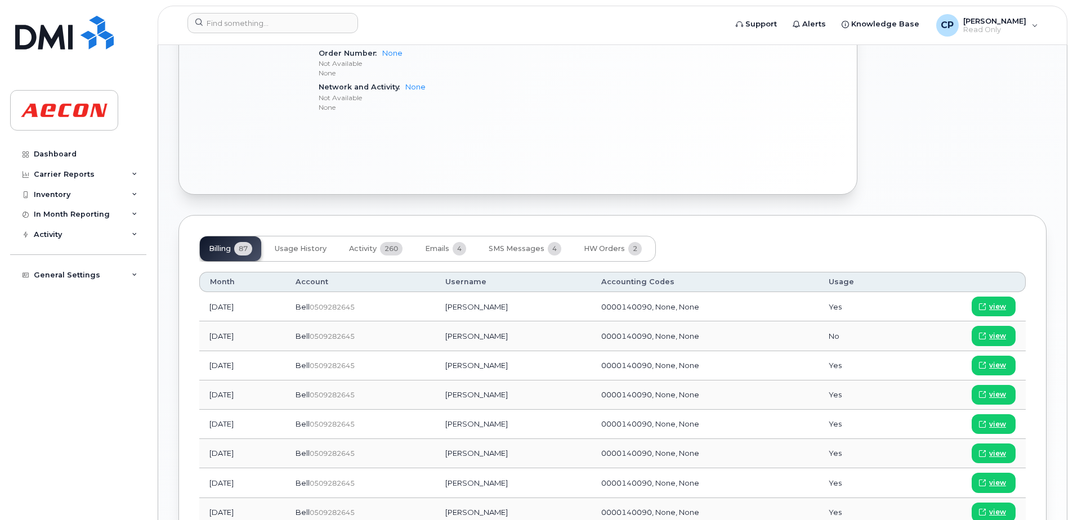
scroll to position [563, 0]
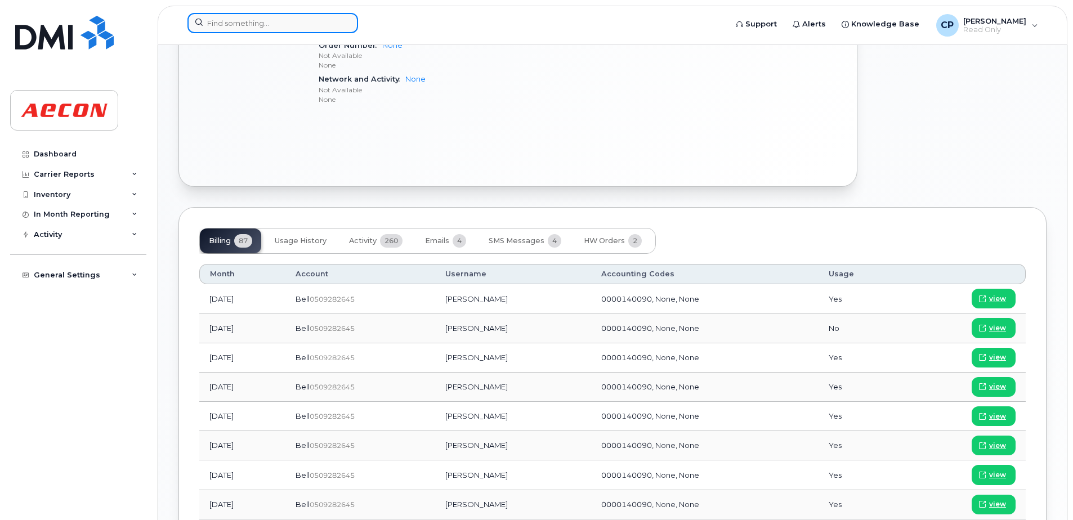
click at [269, 17] on input at bounding box center [273, 23] width 171 height 20
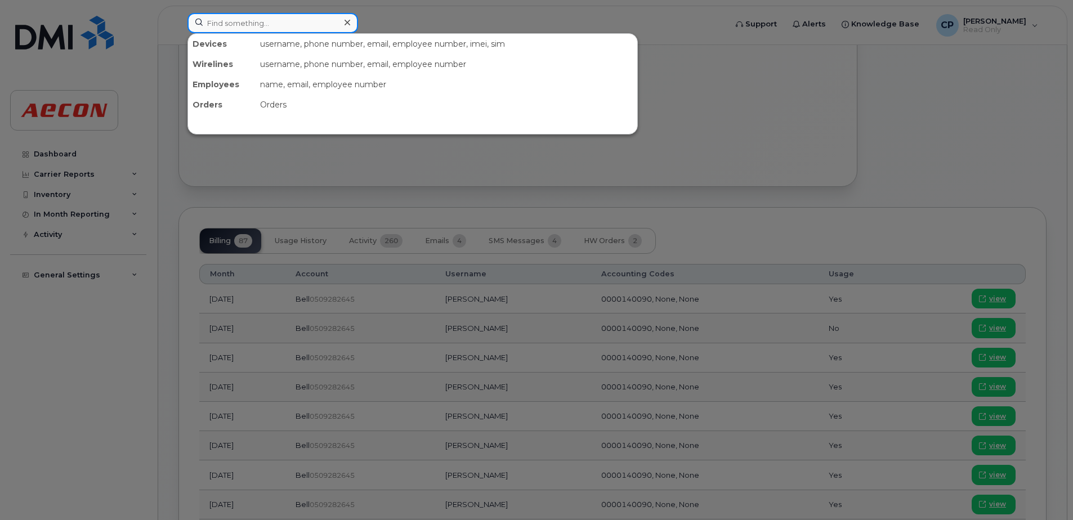
paste input "5199182201"
type input "5199182201"
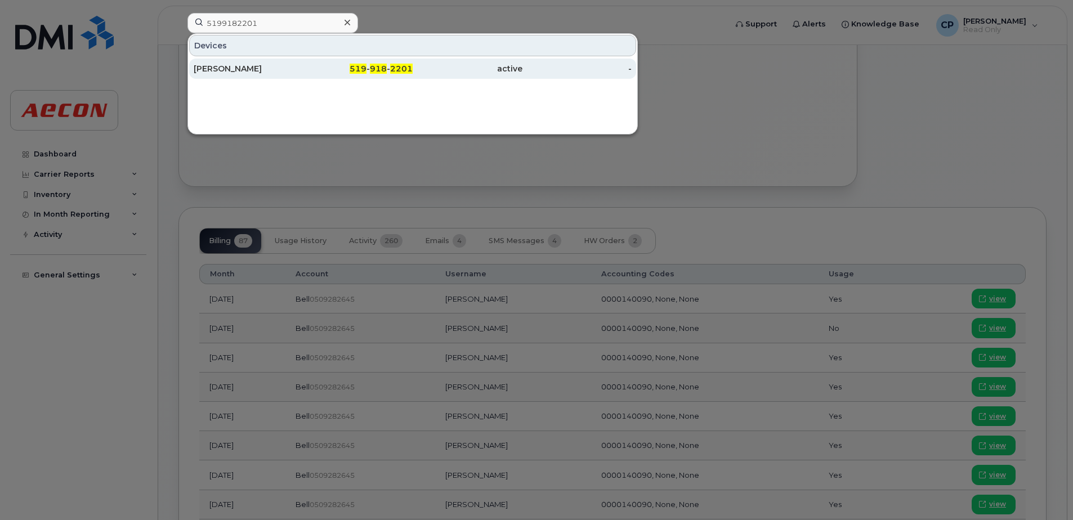
click at [270, 70] on div "[PERSON_NAME]" at bounding box center [249, 68] width 110 height 11
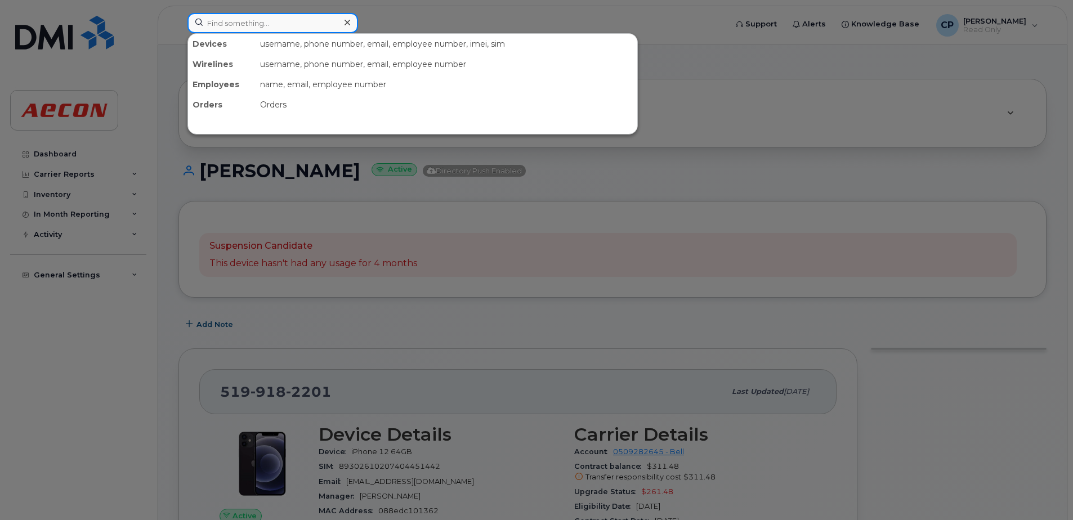
click at [316, 24] on input at bounding box center [273, 23] width 171 height 20
paste input "4164524285"
type input "4164524285"
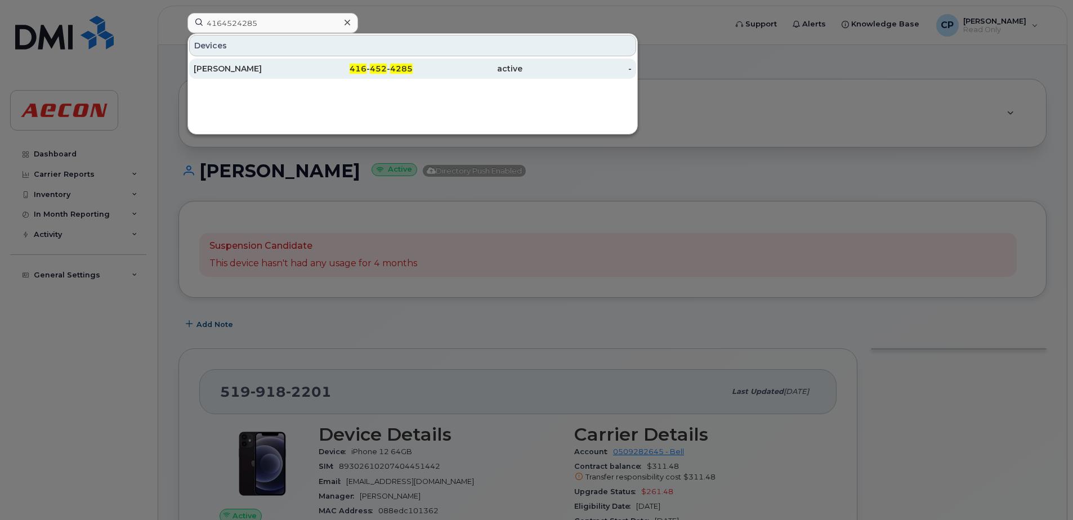
click at [322, 65] on div "416 - 452 - 4285" at bounding box center [359, 68] width 110 height 11
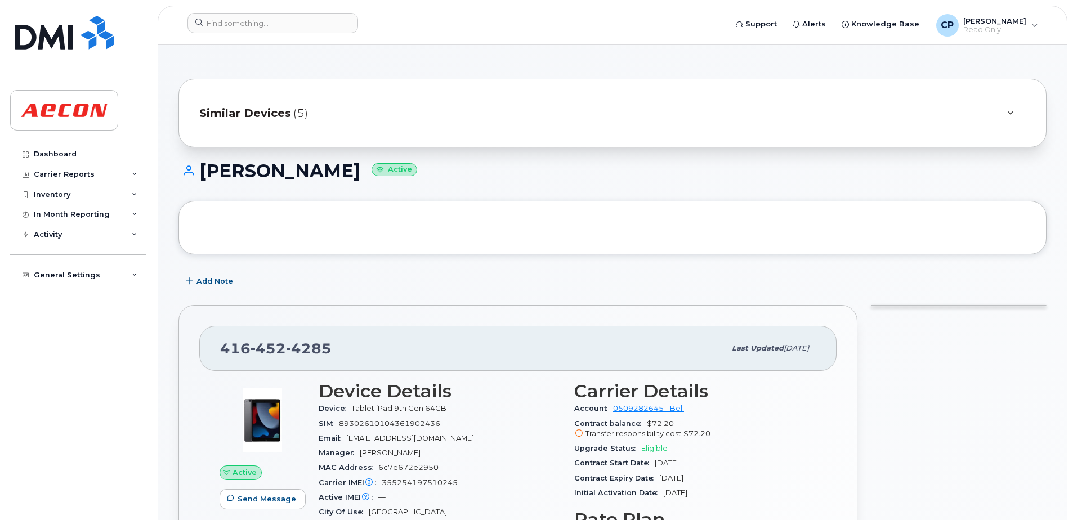
click at [283, 112] on span "Similar Devices" at bounding box center [245, 113] width 92 height 16
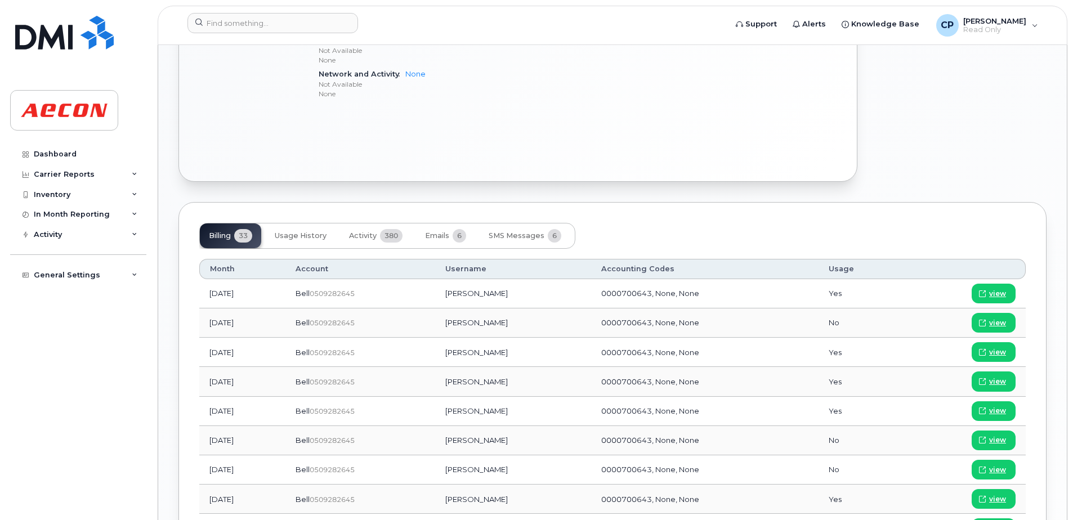
scroll to position [788, 0]
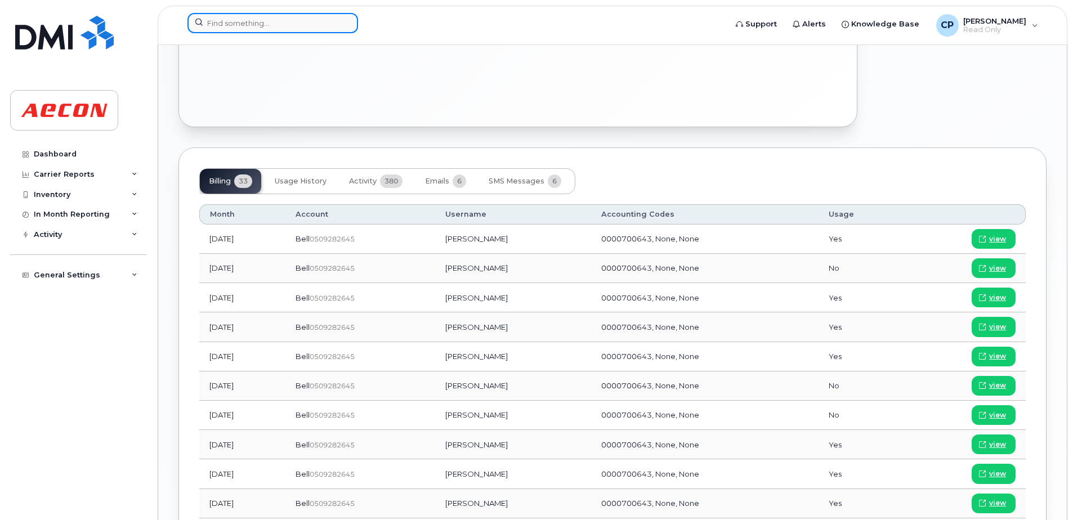
click at [256, 19] on input at bounding box center [273, 23] width 171 height 20
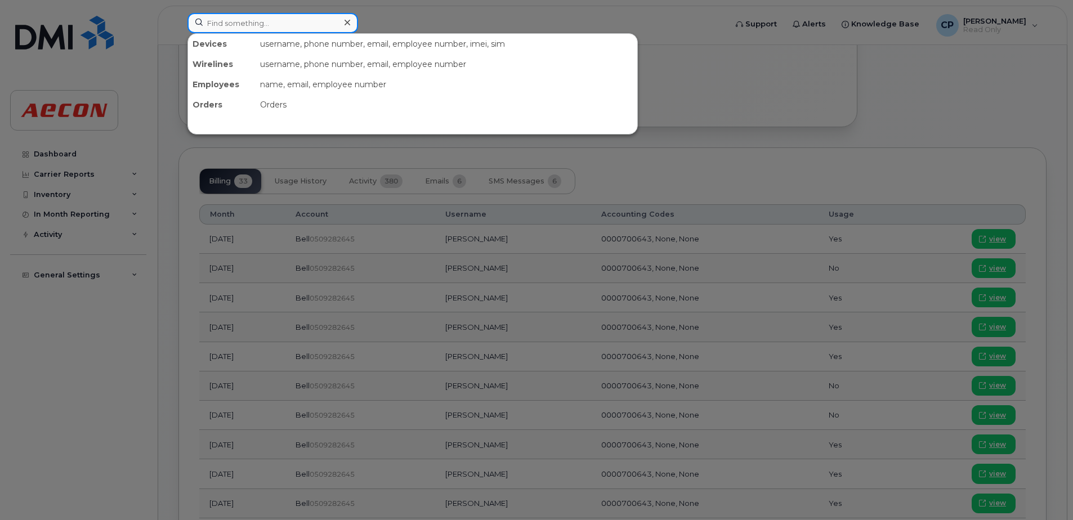
paste input "4164527352"
type input "4164527352"
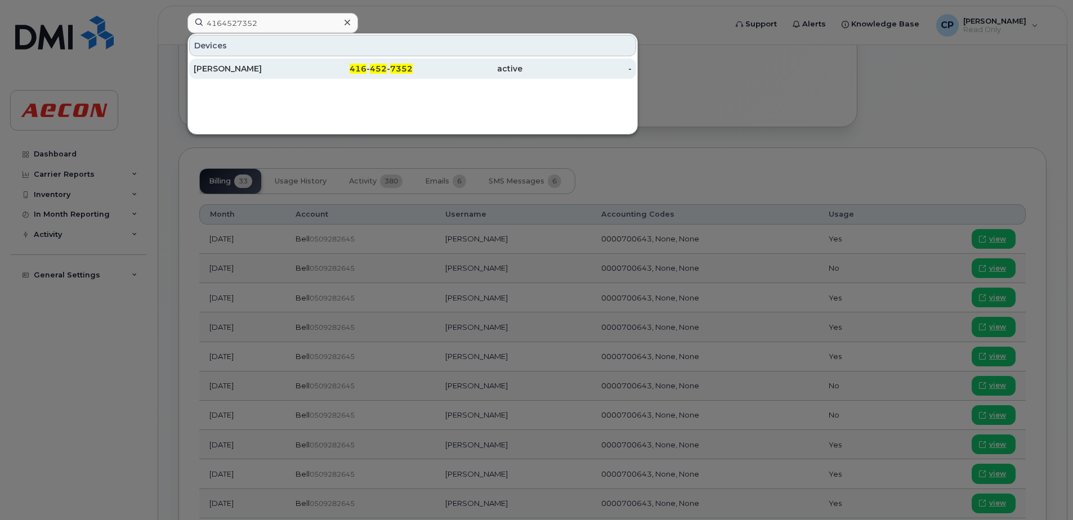
click at [262, 68] on div "Graham Wilson" at bounding box center [249, 68] width 110 height 11
click at [261, 66] on div "Graham Wilson" at bounding box center [249, 68] width 110 height 11
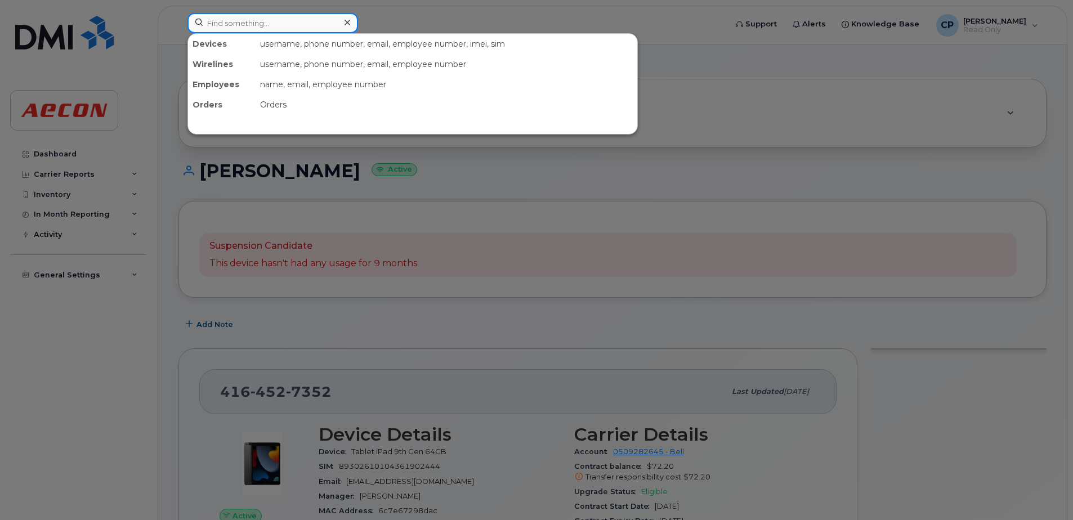
click at [260, 26] on input at bounding box center [273, 23] width 171 height 20
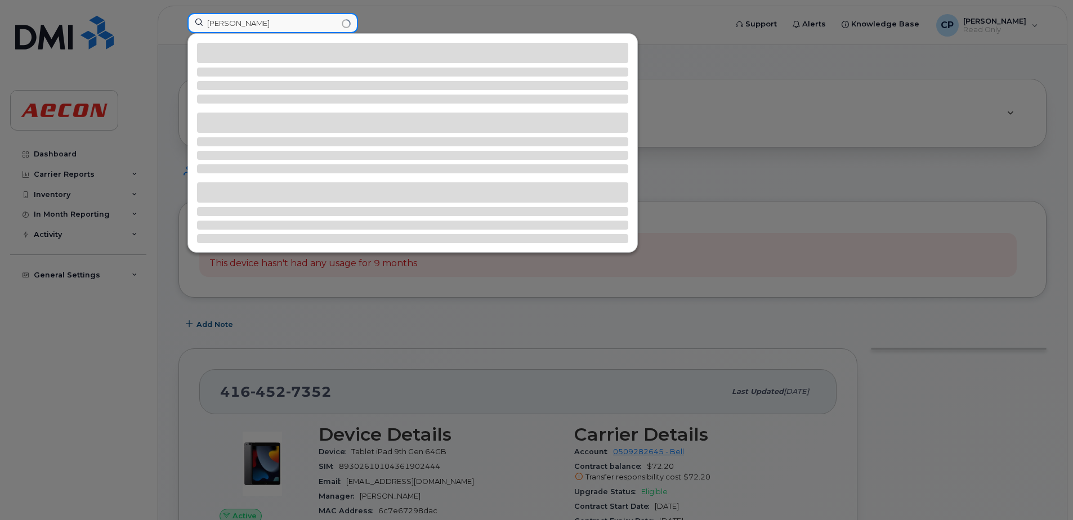
type input "[PERSON_NAME]"
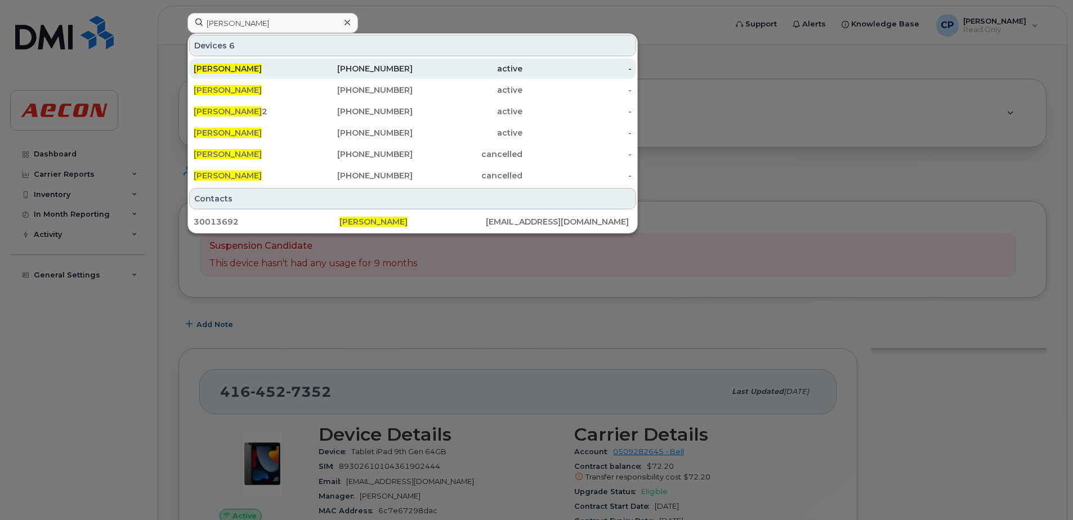
click at [402, 69] on div "[PHONE_NUMBER]" at bounding box center [359, 68] width 110 height 11
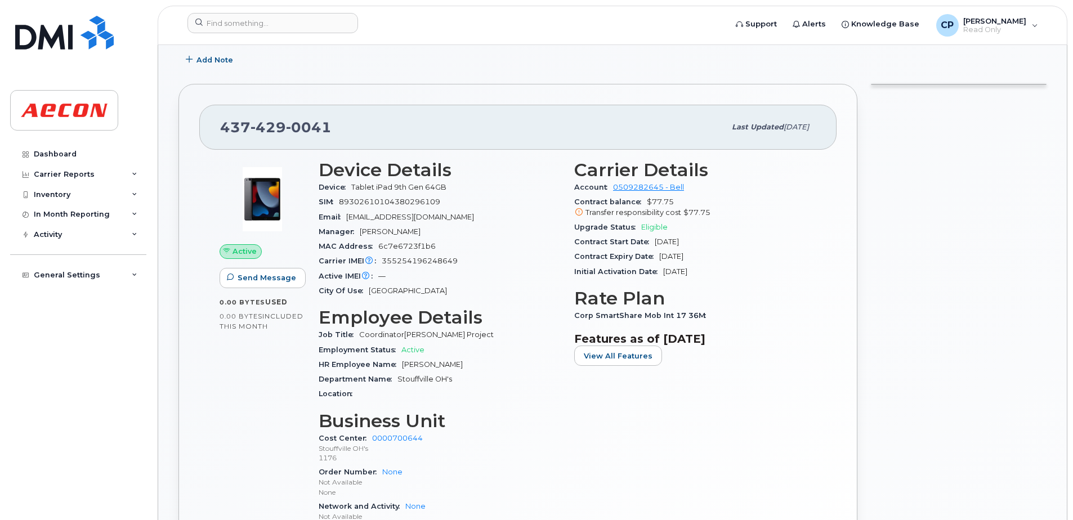
scroll to position [321, 0]
